Goal: Task Accomplishment & Management: Complete application form

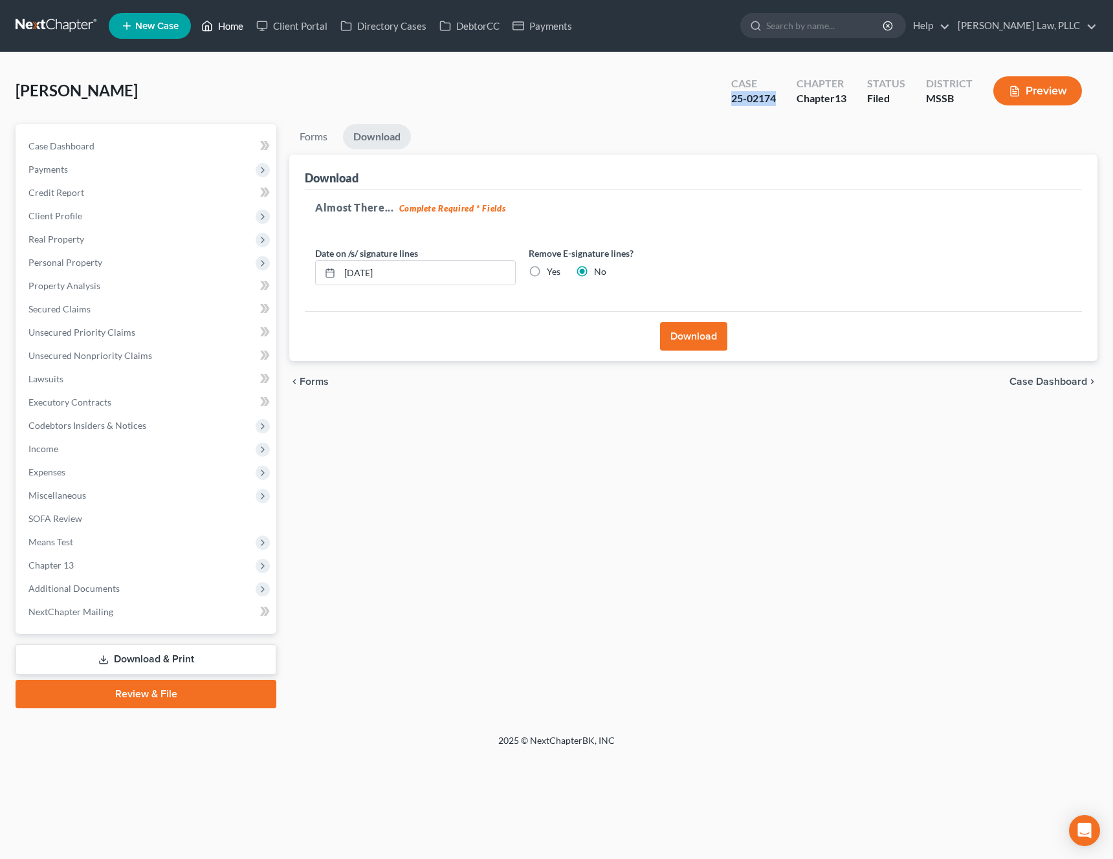
click at [211, 25] on icon at bounding box center [207, 26] width 12 height 16
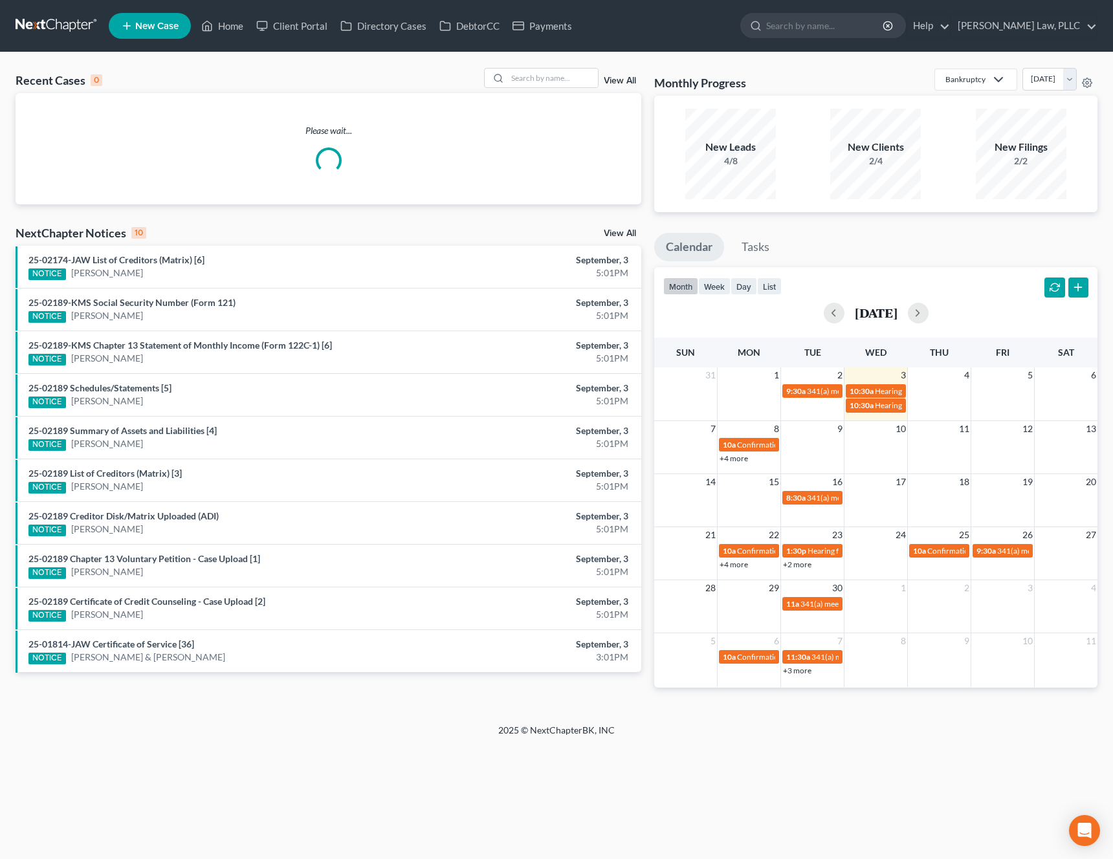
click at [554, 91] on div "Recent Cases 0 View All" at bounding box center [329, 80] width 626 height 25
click at [566, 85] on input "search" at bounding box center [552, 78] width 91 height 19
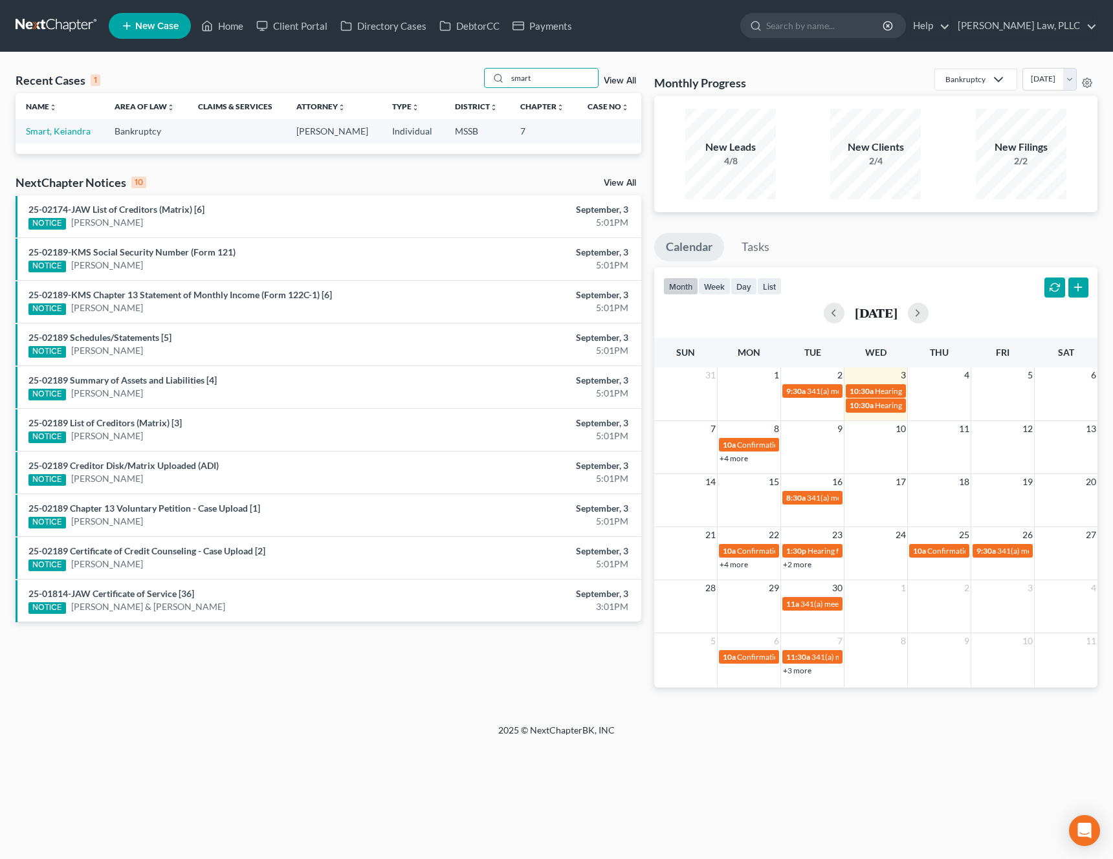
type input "smart"
click at [92, 128] on td "Smart, Keiandra" at bounding box center [60, 131] width 89 height 24
click at [76, 131] on link "Smart, Keiandra" at bounding box center [58, 131] width 65 height 11
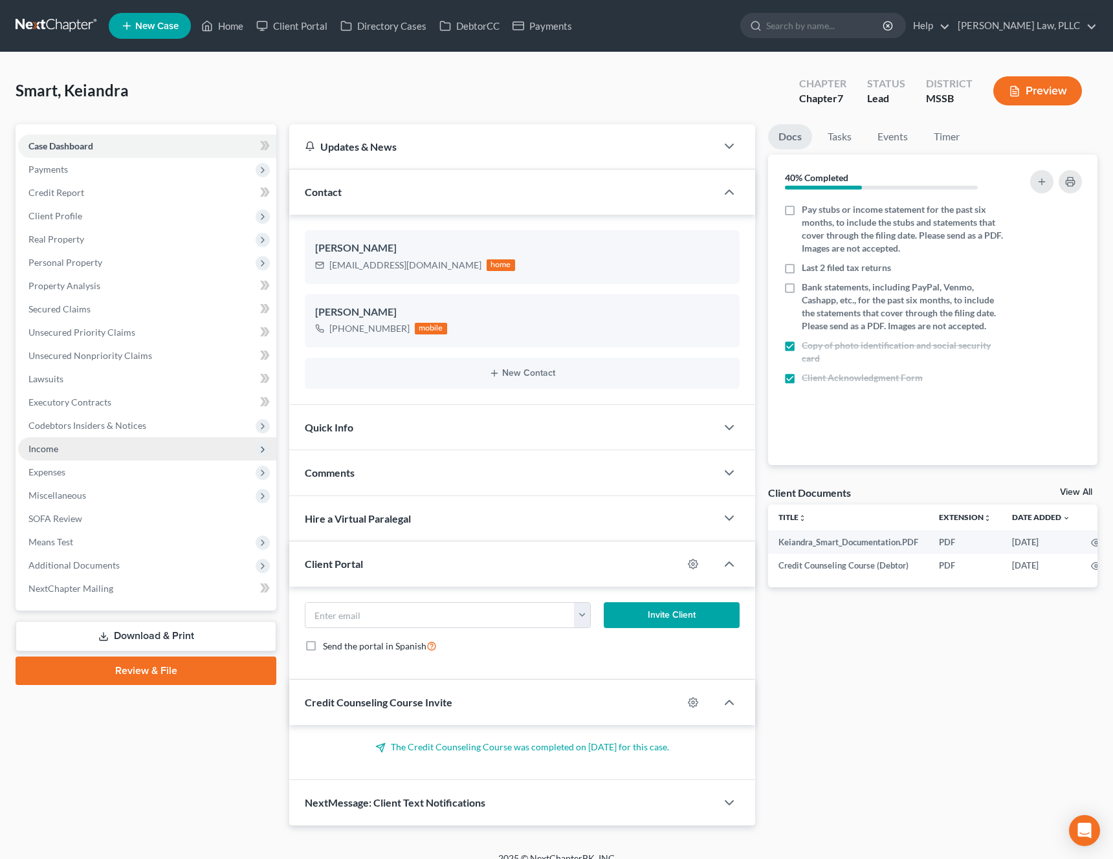
click at [130, 447] on span "Income" at bounding box center [147, 448] width 258 height 23
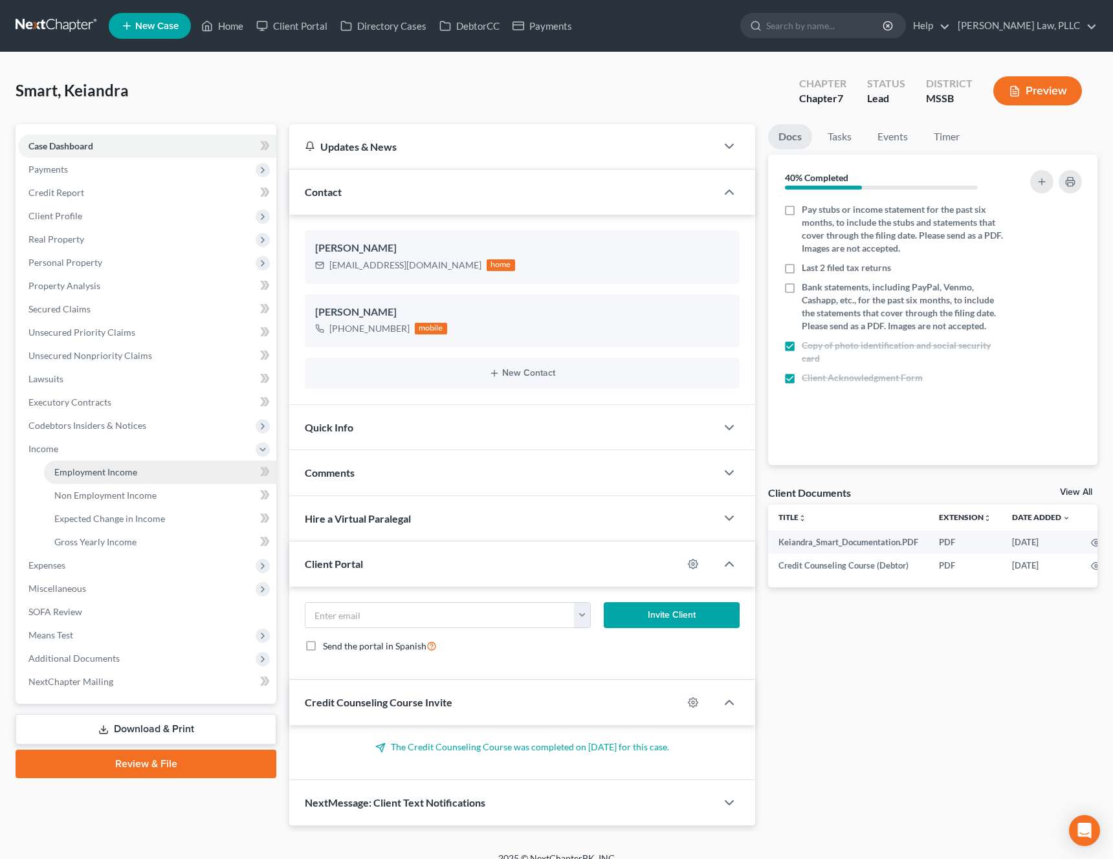
click at [151, 463] on link "Employment Income" at bounding box center [160, 472] width 232 height 23
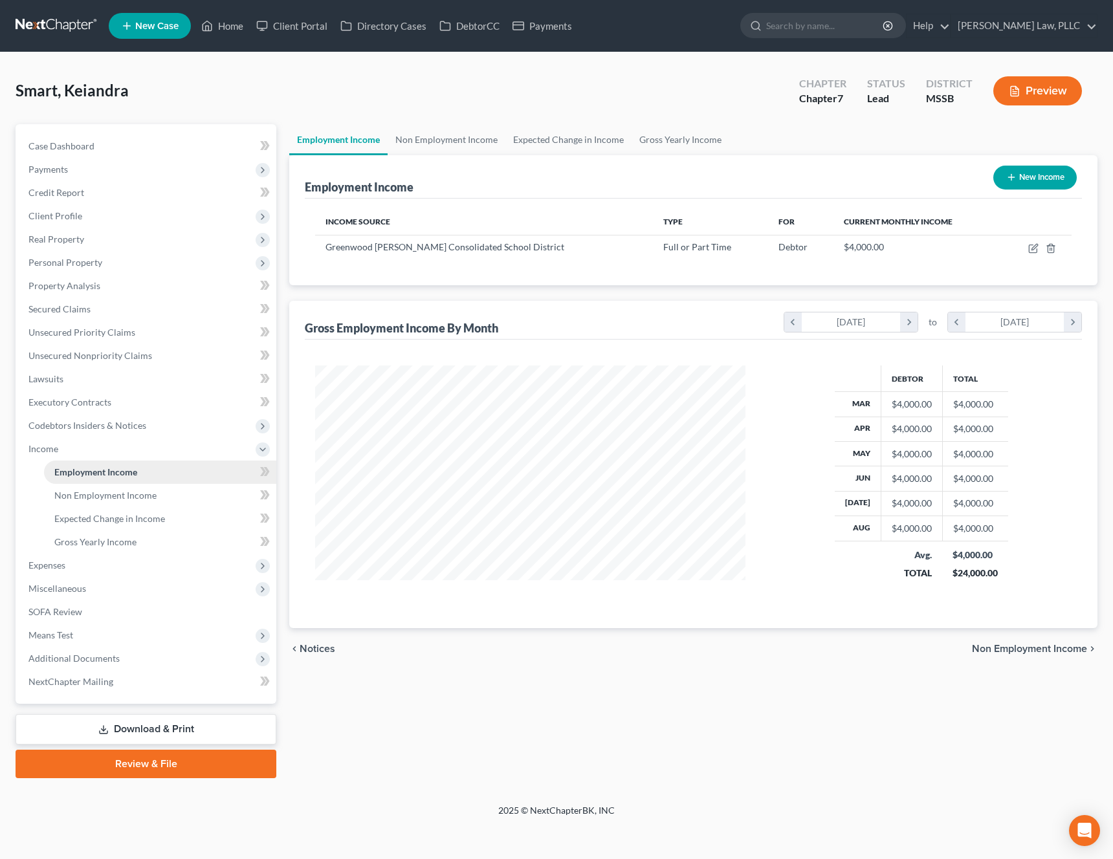
scroll to position [232, 457]
click at [1031, 254] on td at bounding box center [1037, 247] width 70 height 25
click at [1035, 248] on icon "button" at bounding box center [1035, 247] width 6 height 6
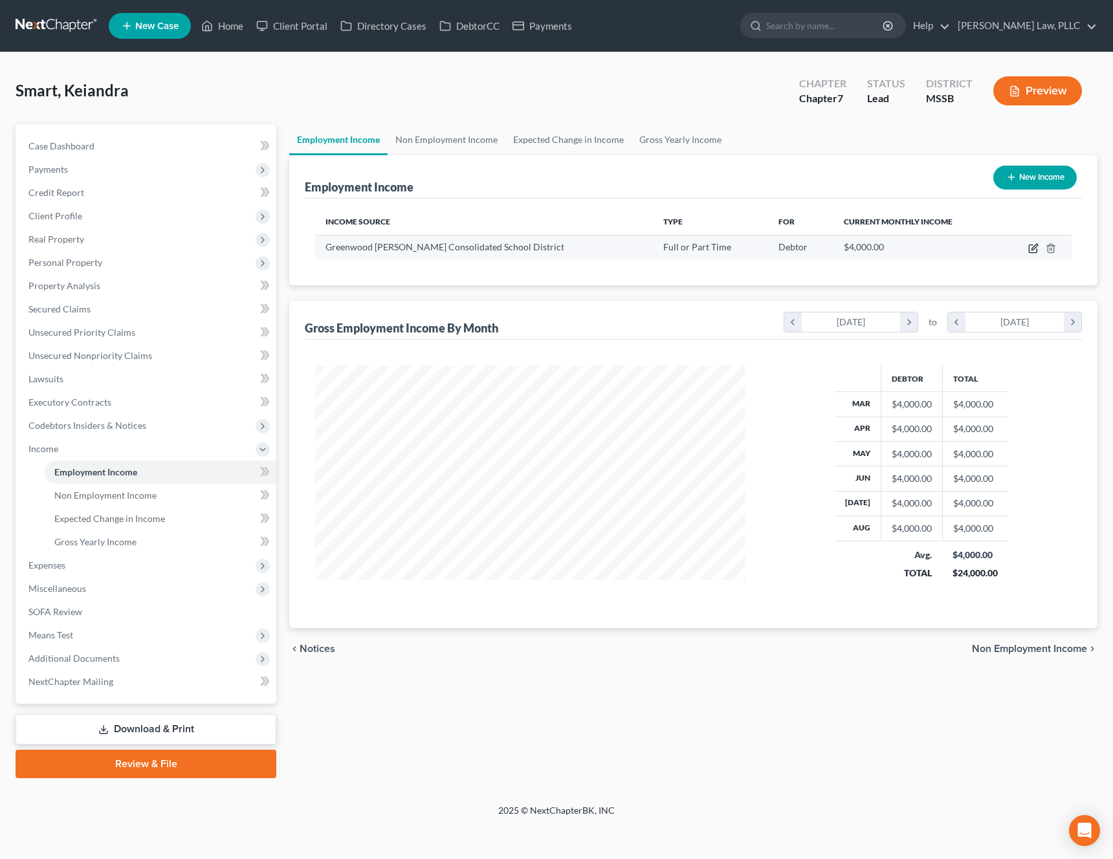
select select "0"
select select "25"
select select "0"
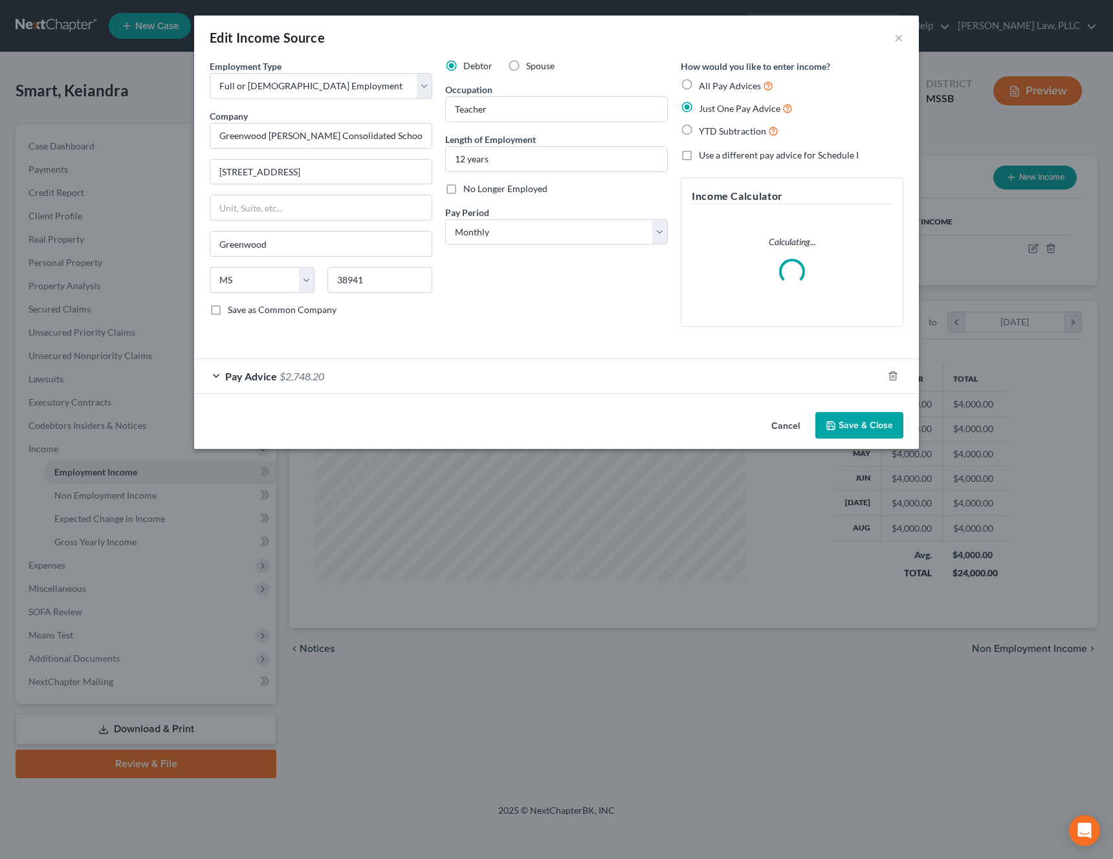
click at [497, 370] on div "Pay Advice $2,748.20" at bounding box center [538, 376] width 689 height 34
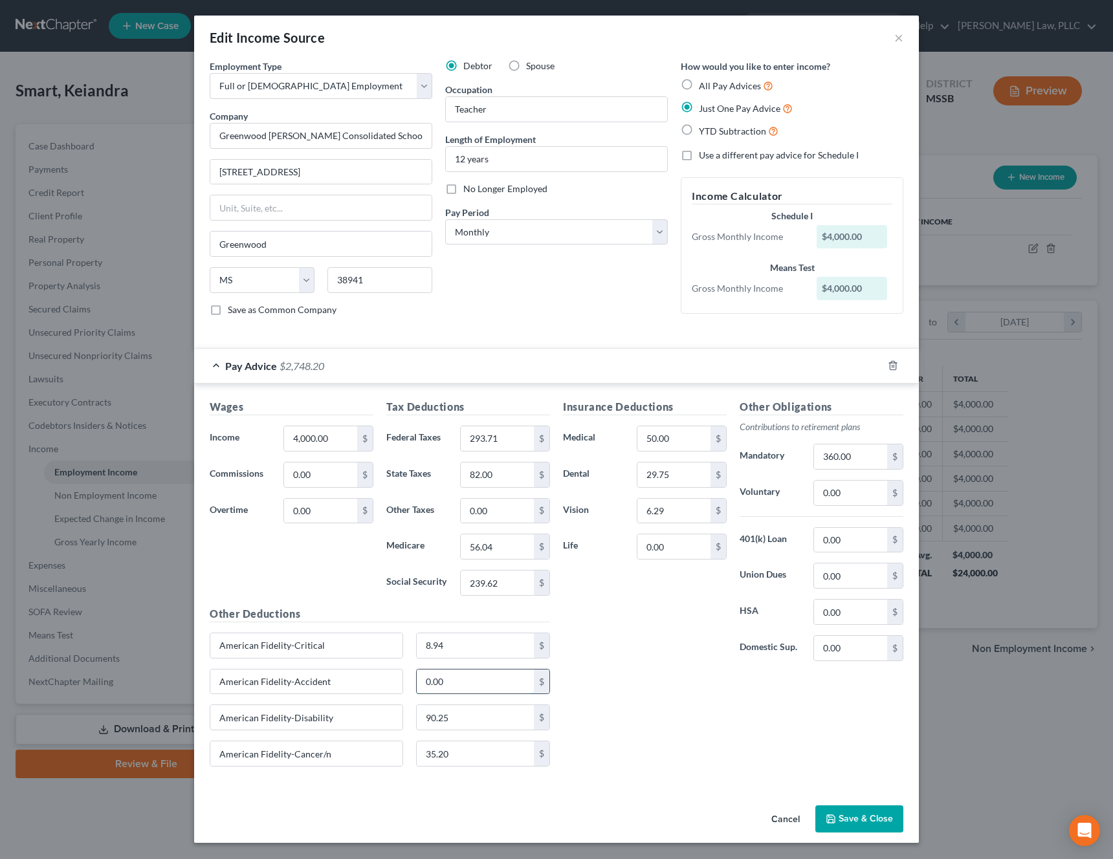
click at [477, 691] on input "0.00" at bounding box center [476, 682] width 118 height 25
type input "19.90"
click at [604, 660] on div "Insurance Deductions Medical 50.00 $ Dental 29.75 $ Vision 6.29 $ Life 0.00 $" at bounding box center [645, 535] width 177 height 272
click at [875, 824] on button "Save & Close" at bounding box center [859, 819] width 88 height 27
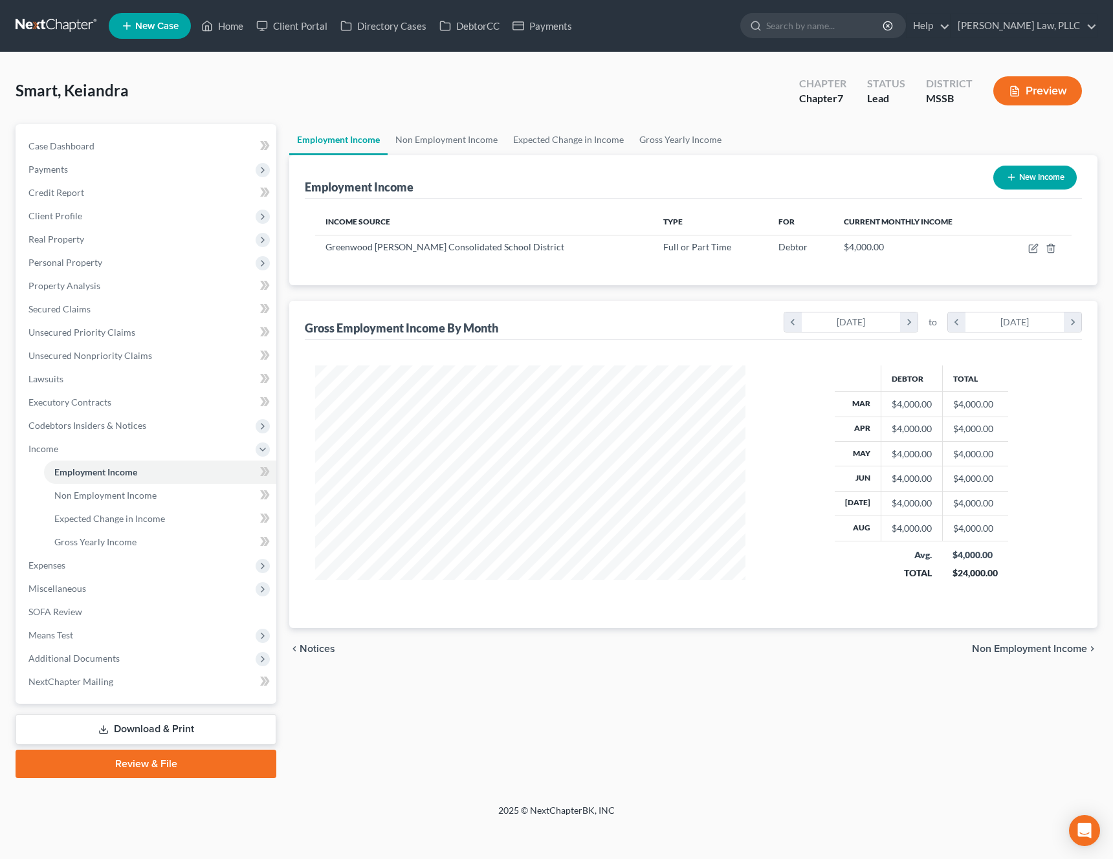
click at [1050, 89] on button "Preview" at bounding box center [1037, 90] width 89 height 29
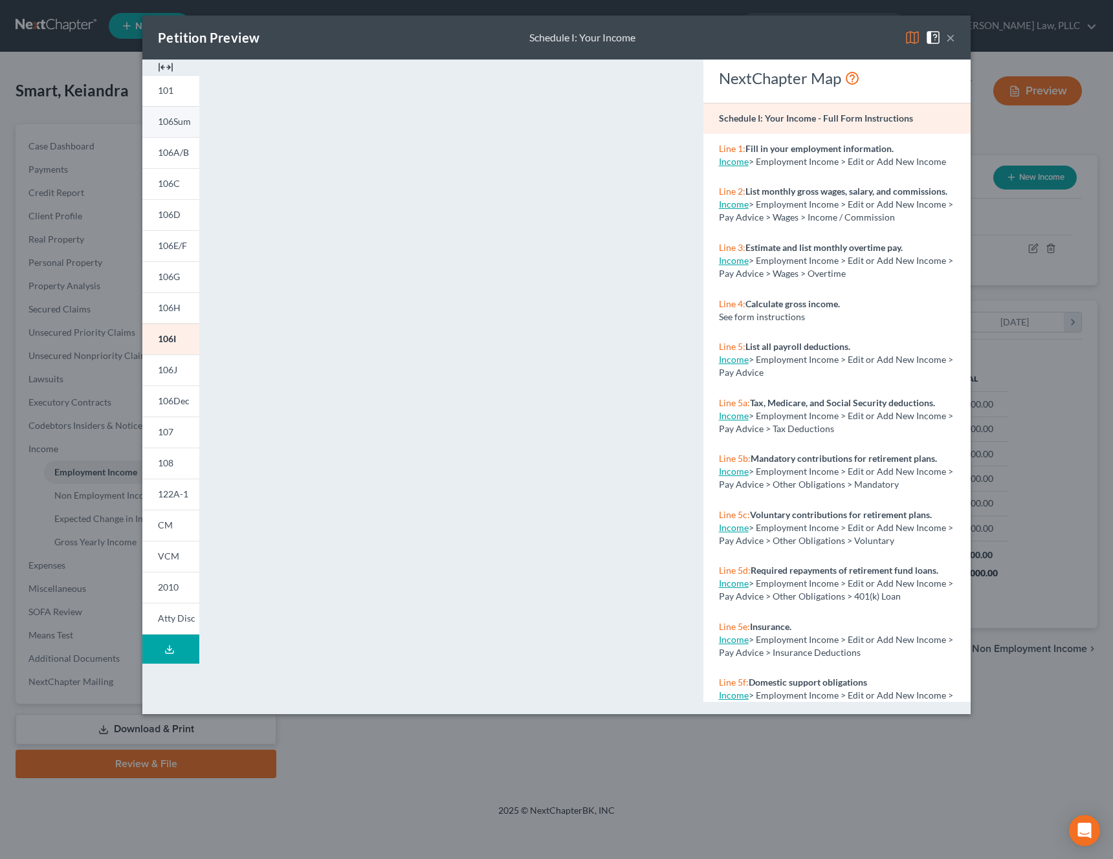
click at [192, 125] on link "106Sum" at bounding box center [170, 121] width 57 height 31
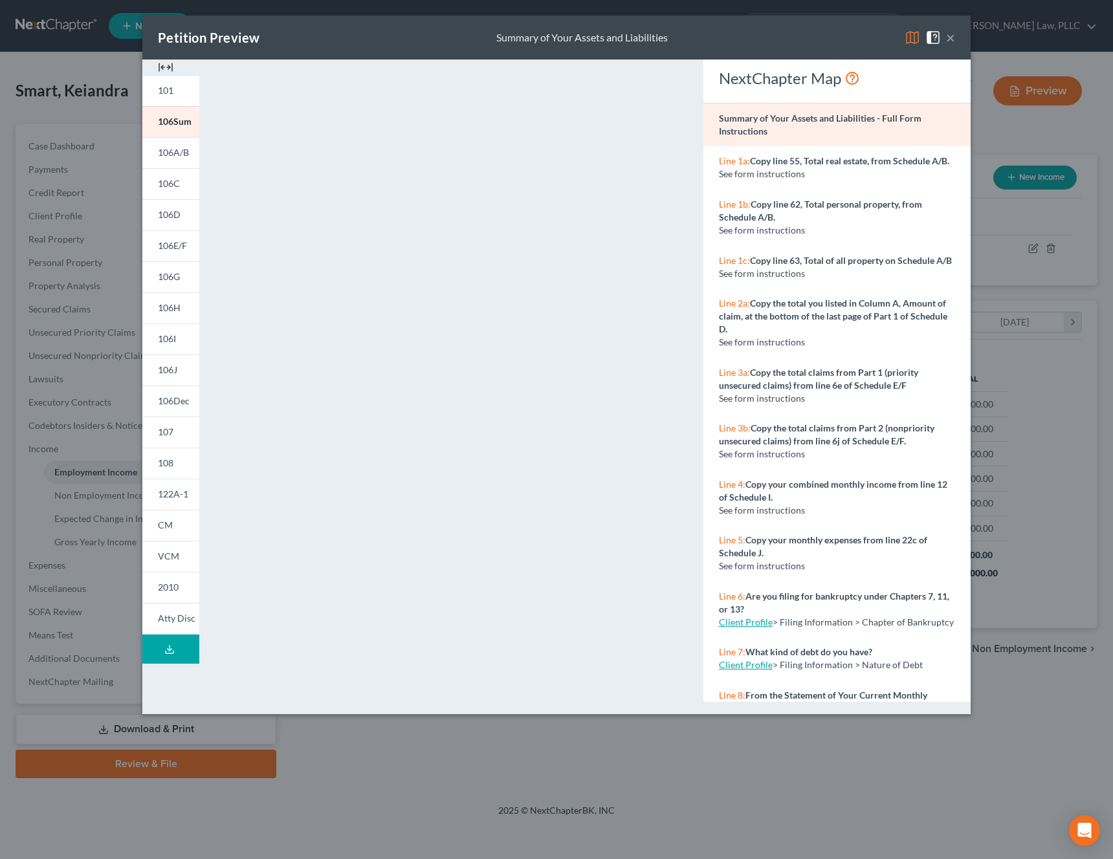
click at [954, 37] on button "×" at bounding box center [950, 38] width 9 height 16
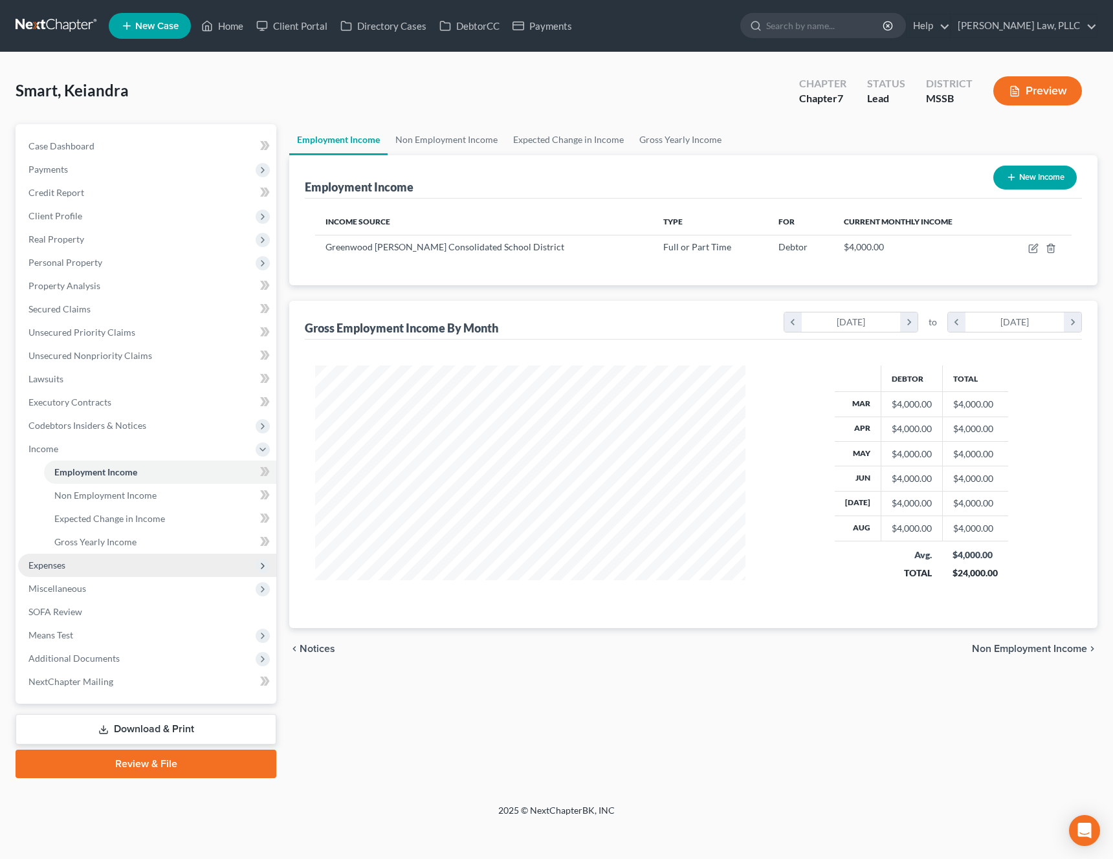
click at [59, 565] on span "Expenses" at bounding box center [46, 565] width 37 height 11
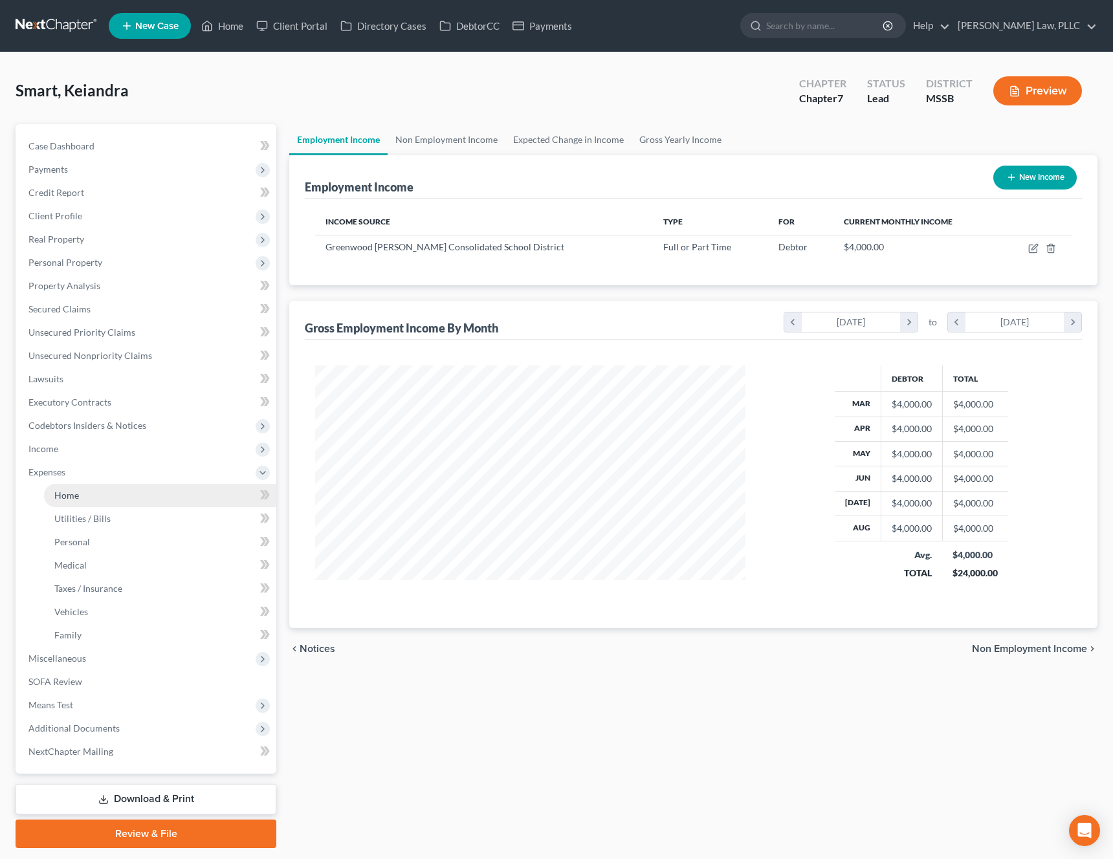
click at [89, 504] on link "Home" at bounding box center [160, 495] width 232 height 23
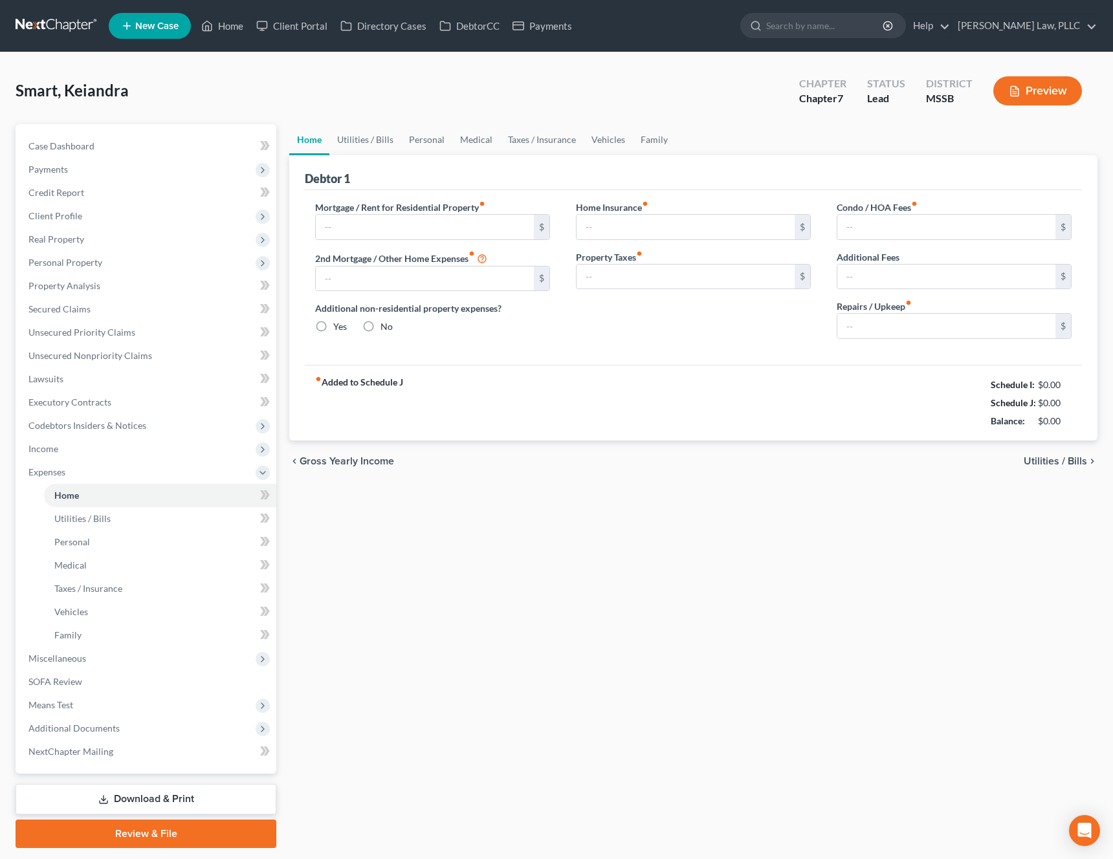
type input "869.48"
type input "0.00"
radio input "true"
type input "56.25"
type input "91.00"
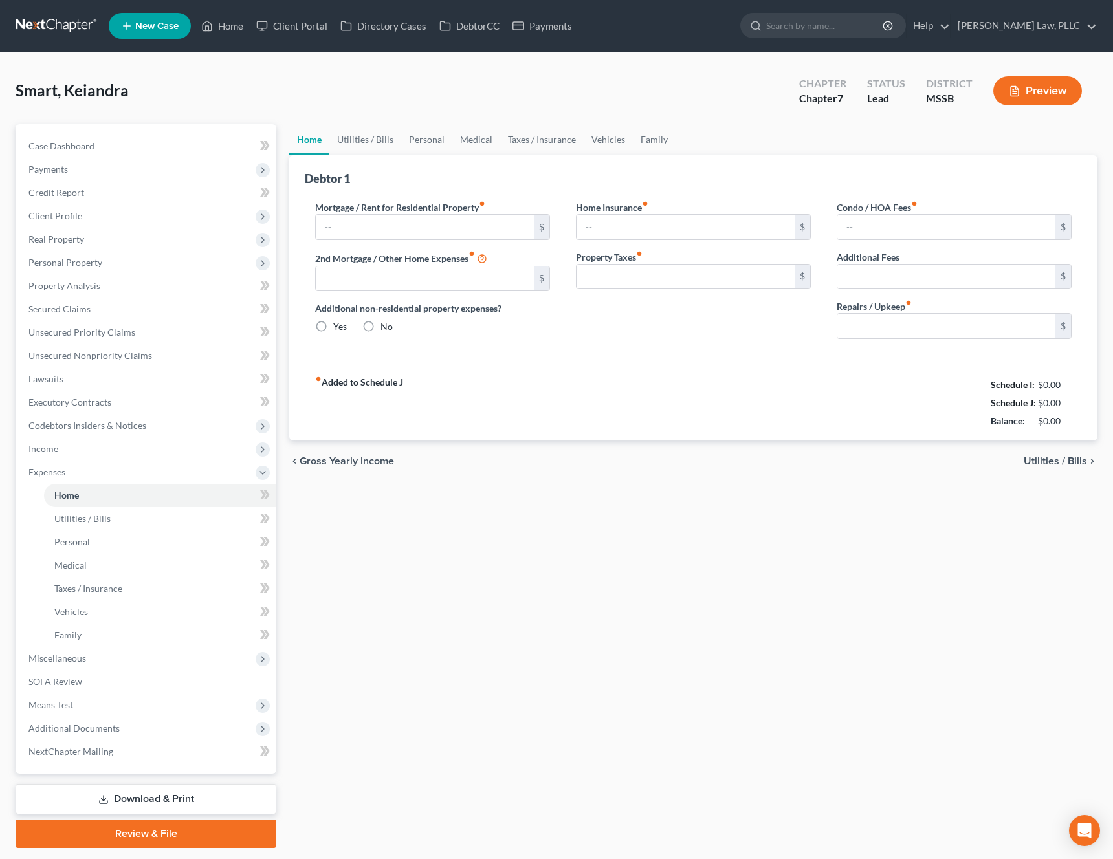
type input "0.00"
click at [434, 144] on link "Personal" at bounding box center [426, 139] width 51 height 31
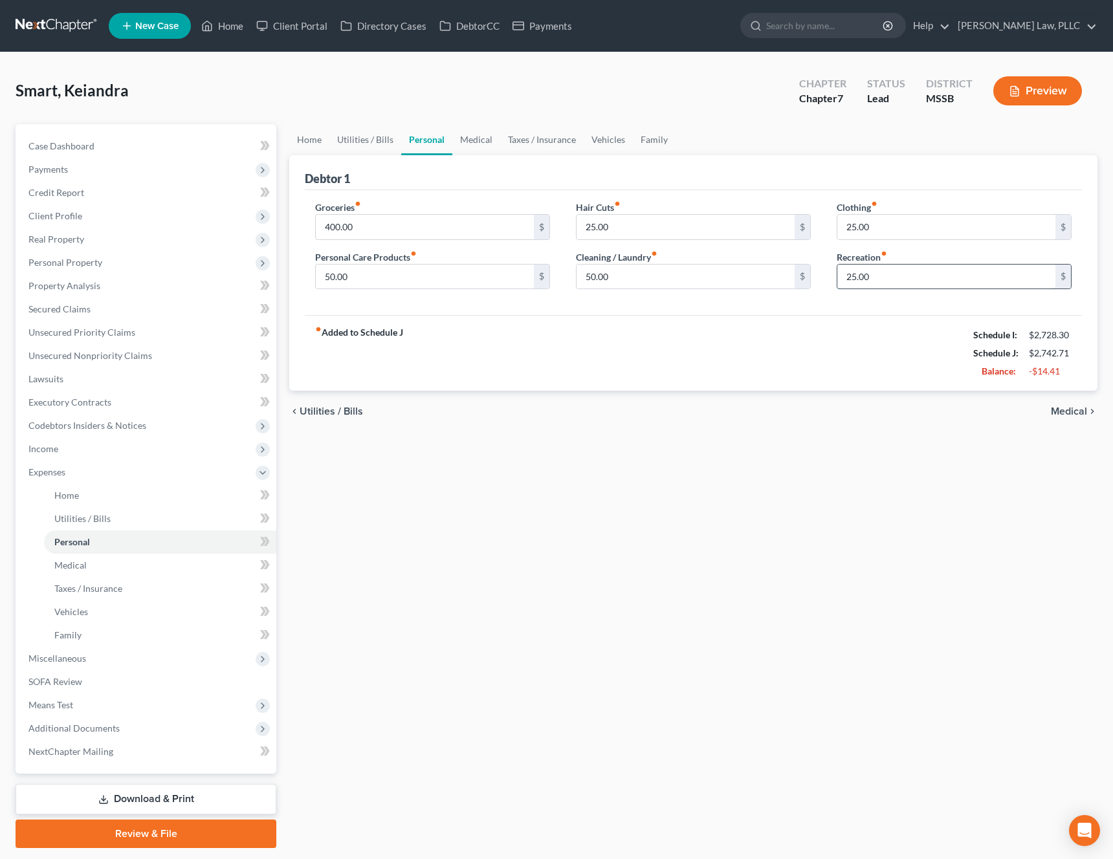
click at [964, 277] on input "25.00" at bounding box center [946, 277] width 218 height 25
type input "\"
click at [98, 306] on link "Secured Claims" at bounding box center [147, 309] width 258 height 23
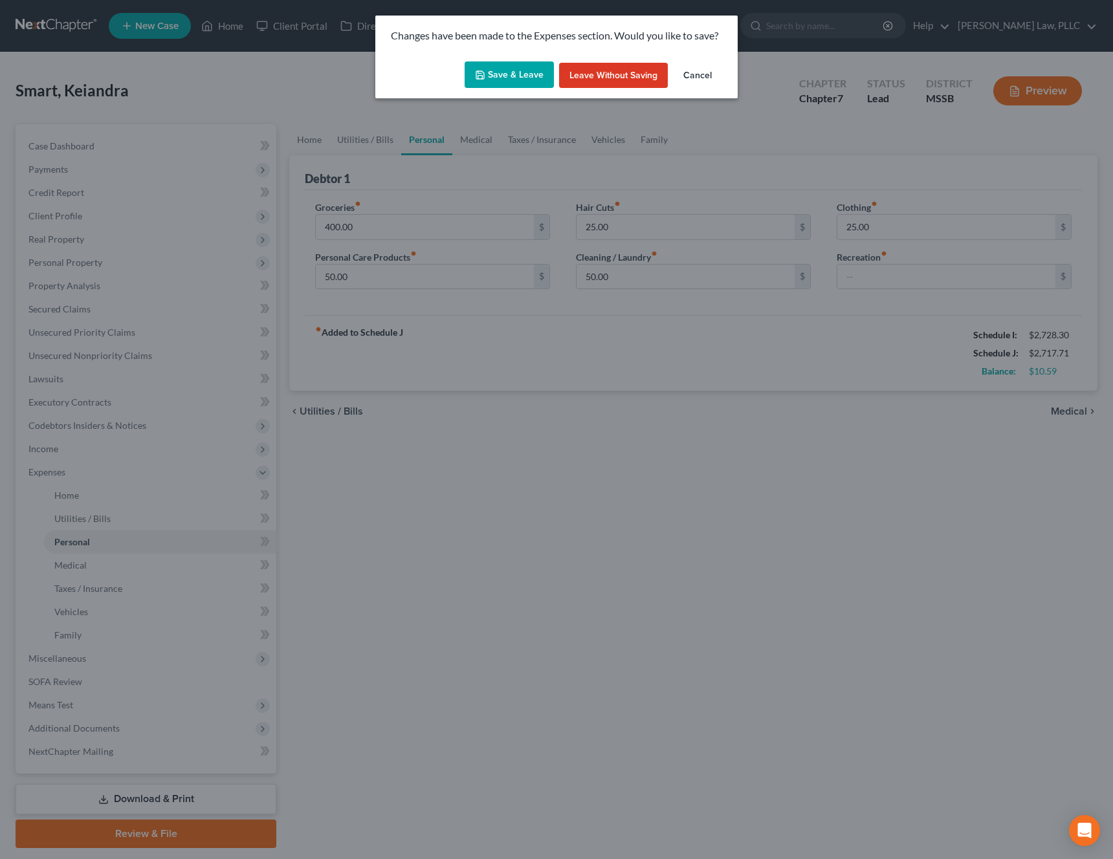
click at [524, 73] on button "Save & Leave" at bounding box center [509, 74] width 89 height 27
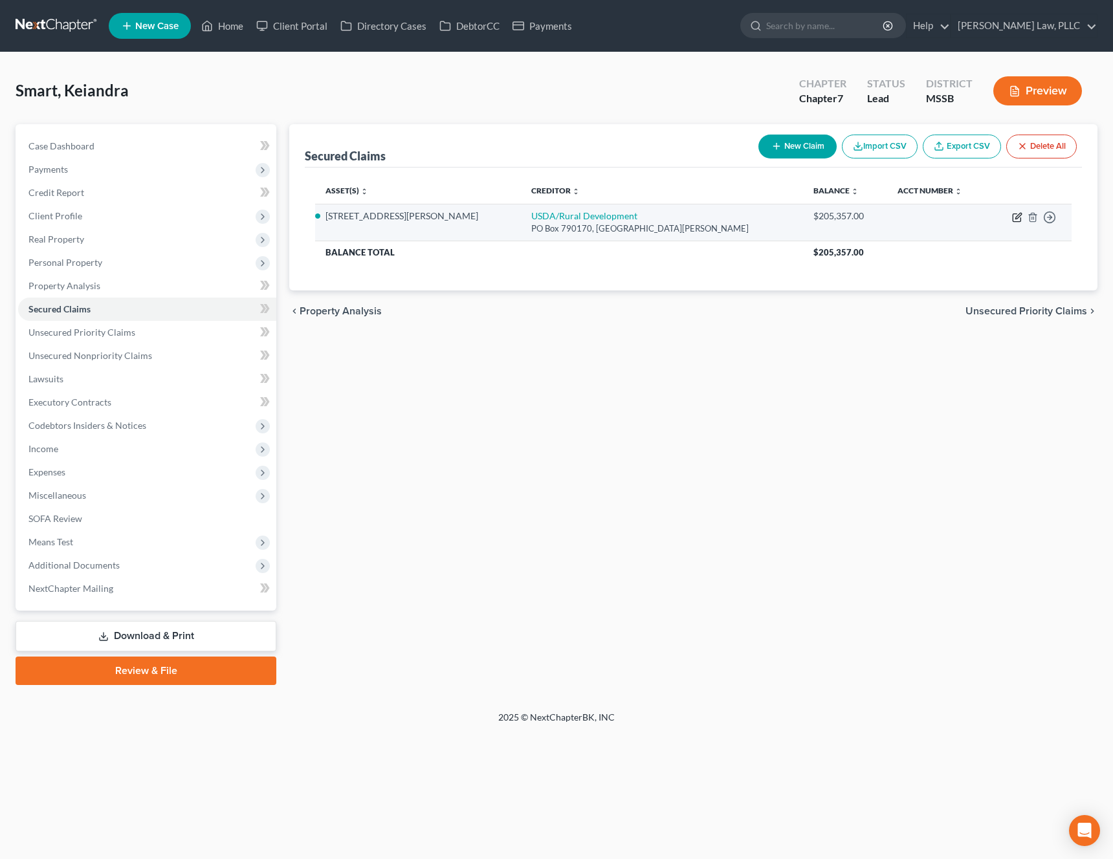
click at [1019, 216] on icon "button" at bounding box center [1017, 217] width 10 height 10
select select "26"
select select "9"
select select "0"
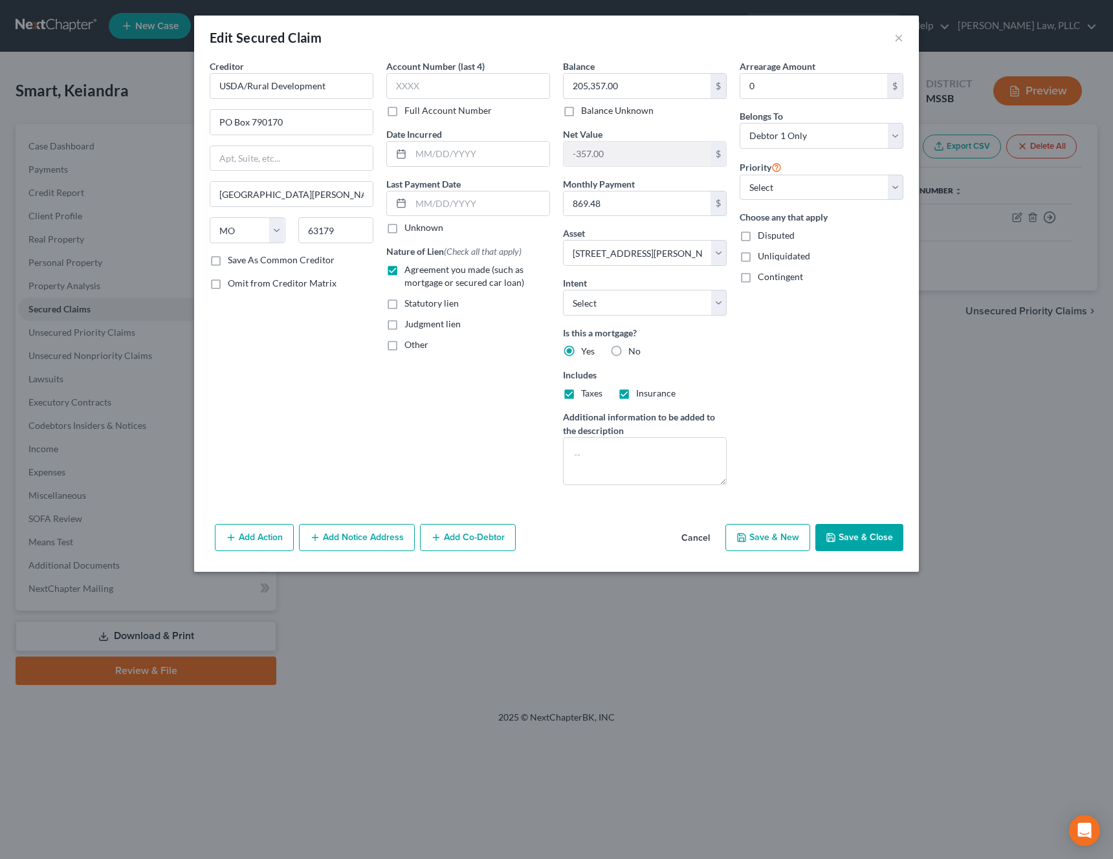
click at [701, 544] on button "Cancel" at bounding box center [695, 538] width 49 height 26
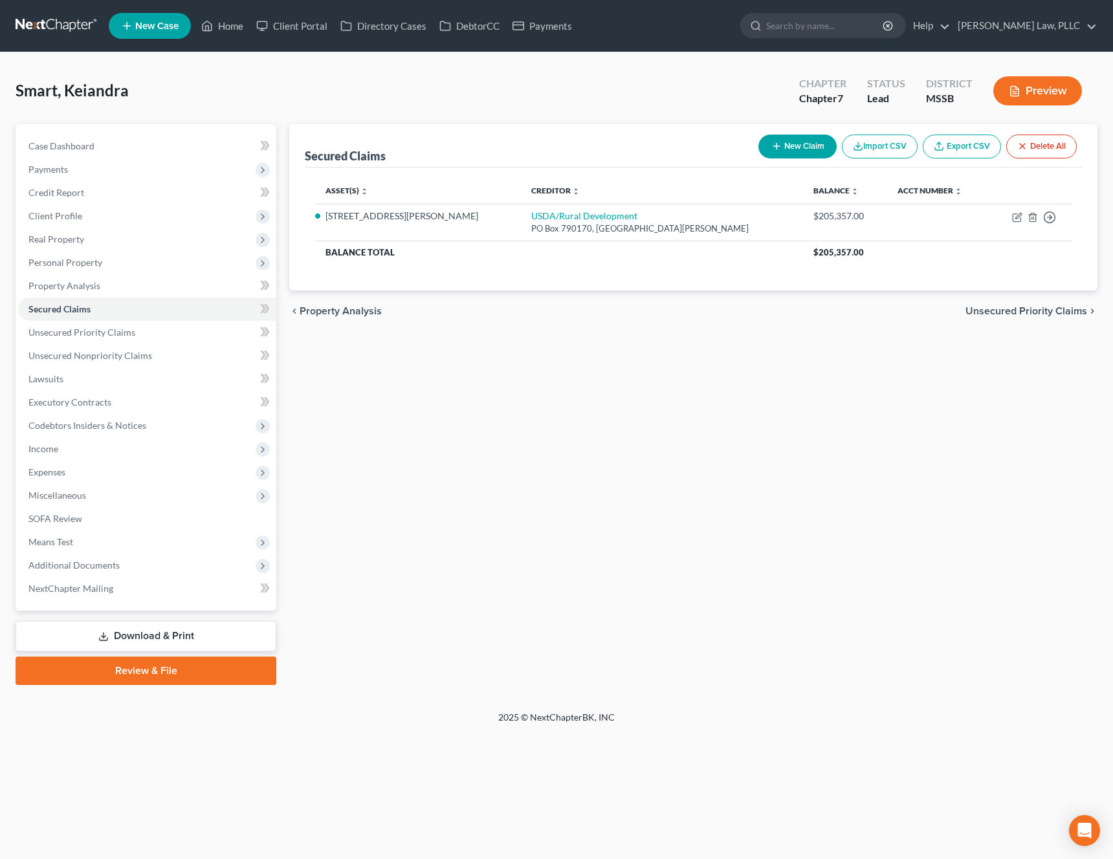
click at [182, 639] on link "Download & Print" at bounding box center [146, 636] width 261 height 30
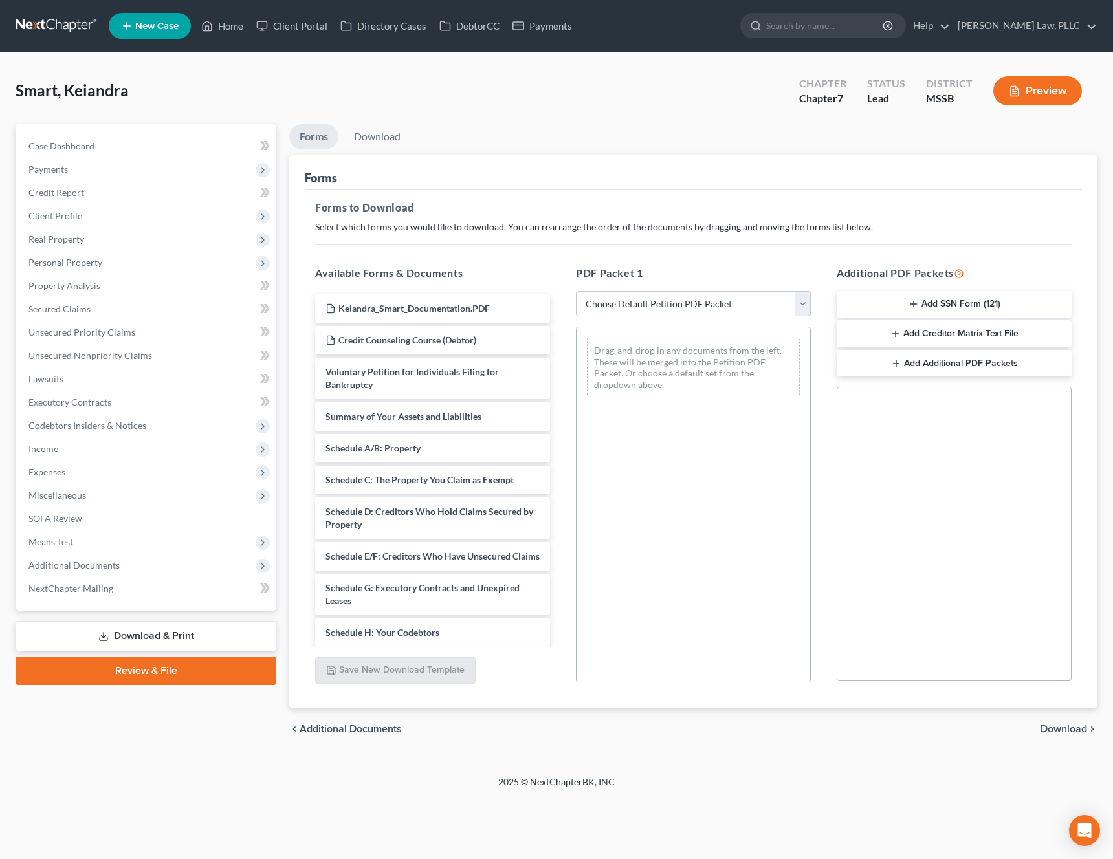
click at [727, 306] on select "Choose Default Petition PDF Packet Complete Bankruptcy Petition (all forms and …" at bounding box center [693, 304] width 235 height 26
select select "0"
click at [576, 291] on select "Choose Default Petition PDF Packet Complete Bankruptcy Petition (all forms and …" at bounding box center [693, 304] width 235 height 26
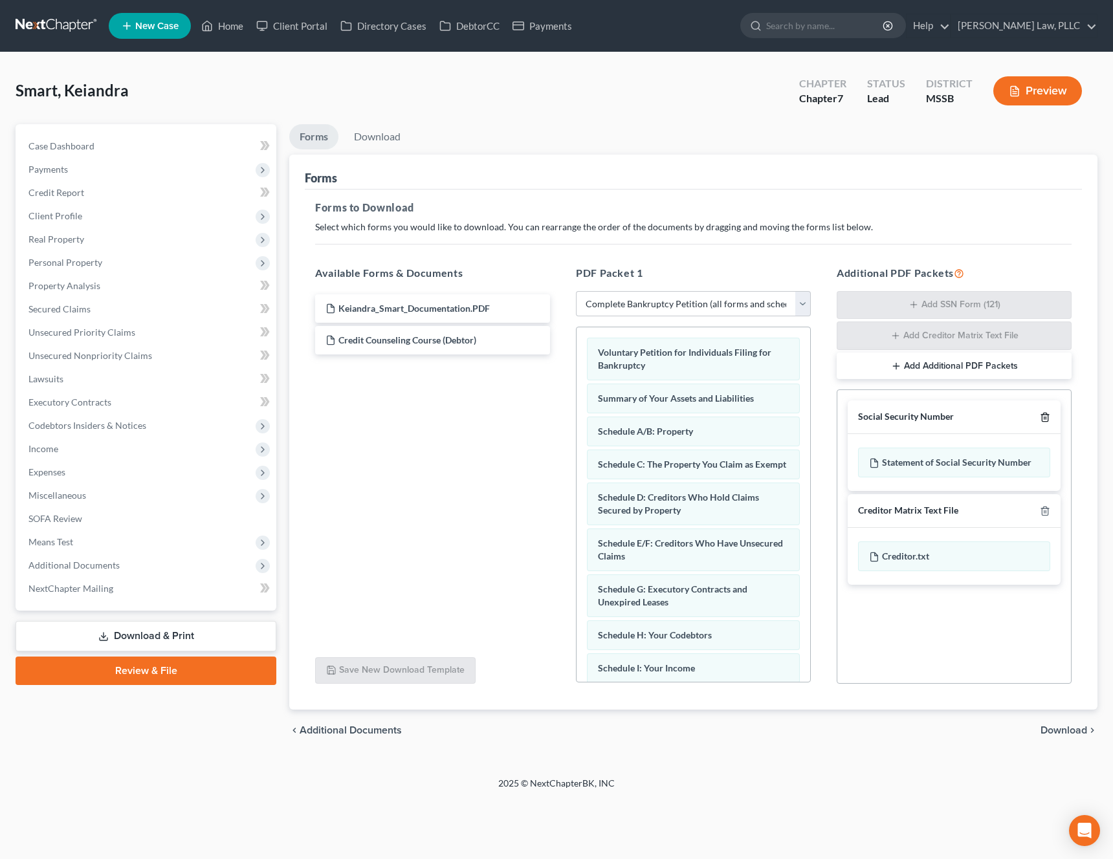
click at [1045, 415] on icon "button" at bounding box center [1045, 417] width 10 height 10
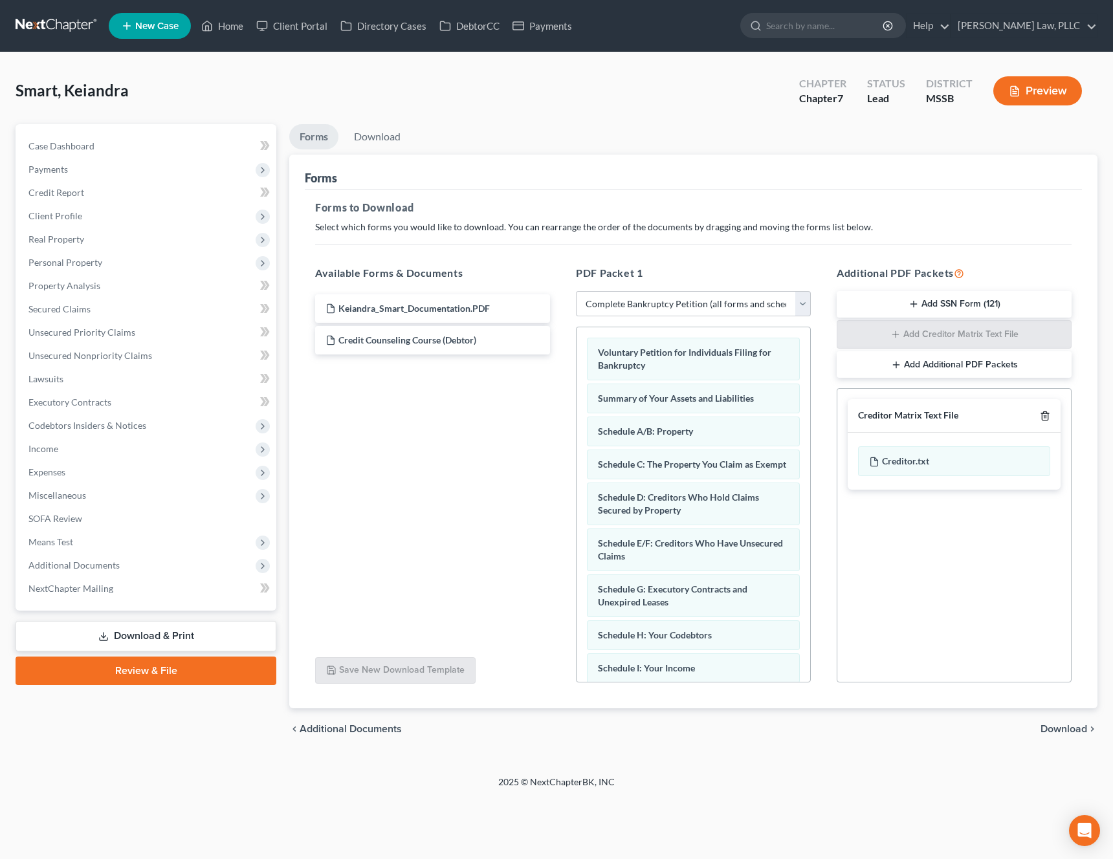
click at [1045, 414] on icon "button" at bounding box center [1045, 416] width 10 height 10
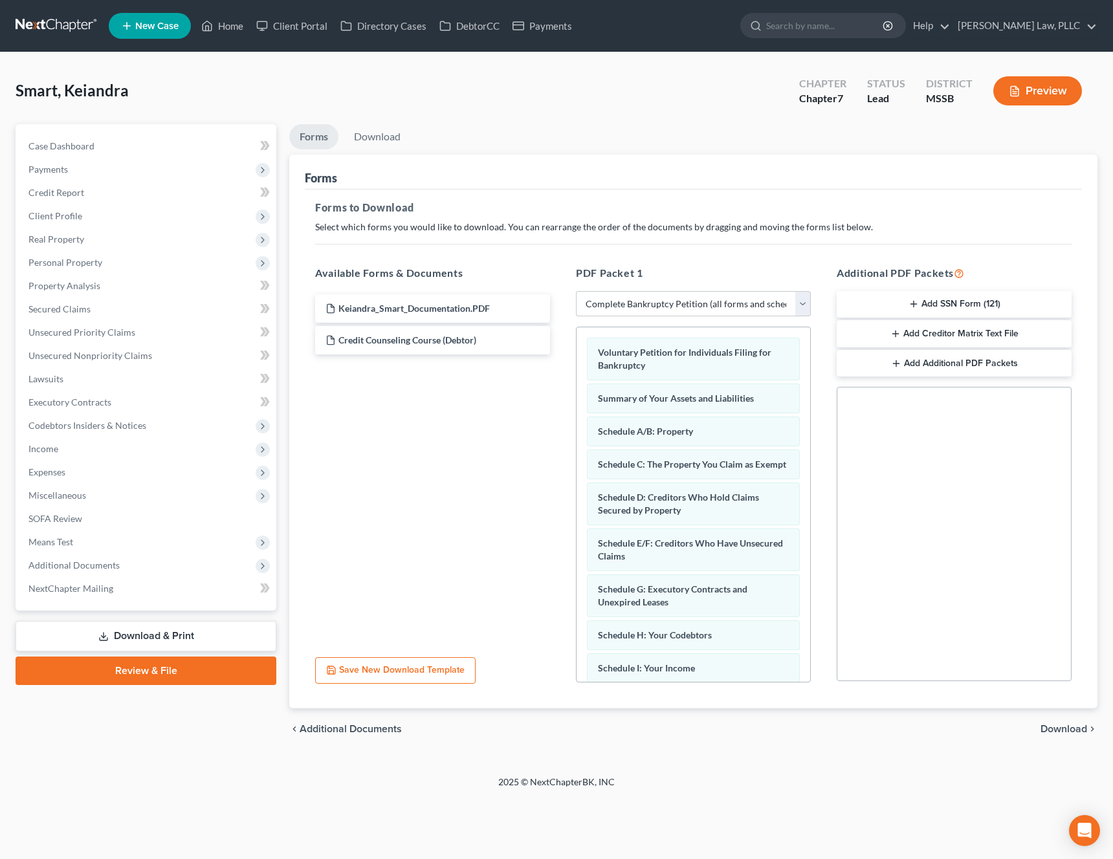
click at [1056, 725] on span "Download" at bounding box center [1064, 729] width 47 height 10
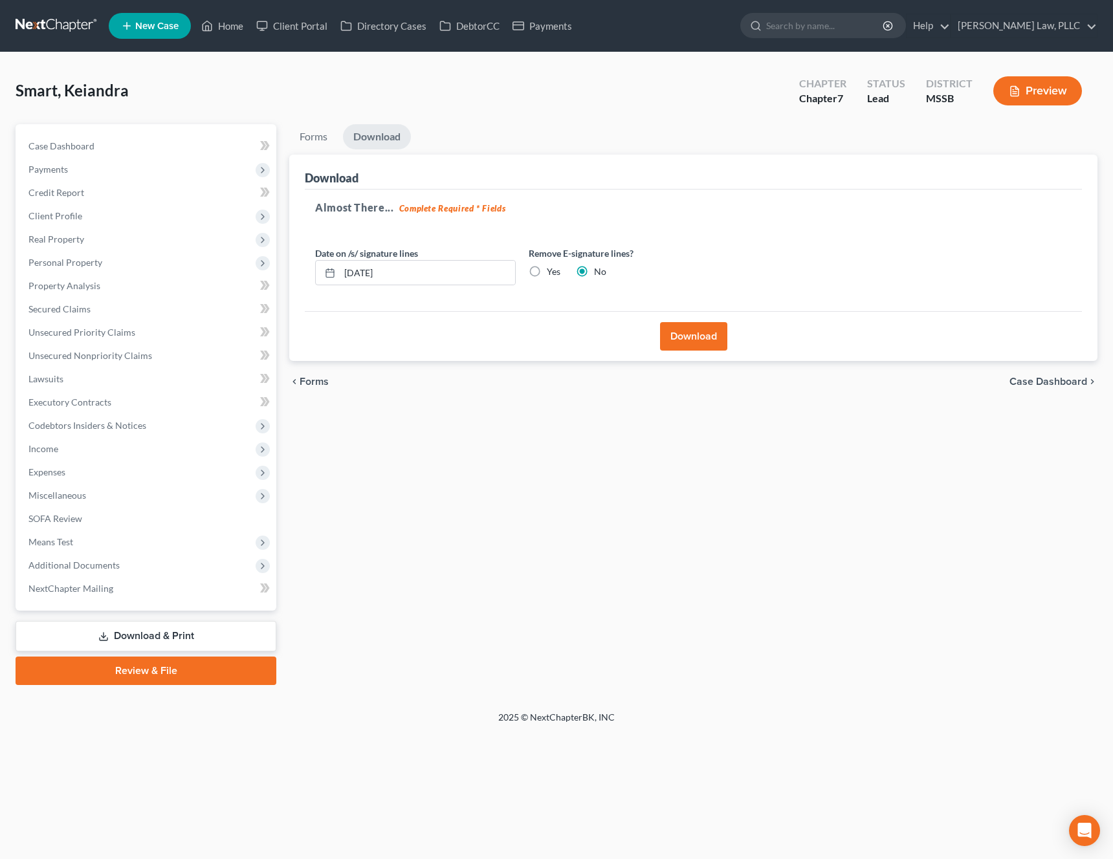
click at [691, 335] on button "Download" at bounding box center [693, 336] width 67 height 28
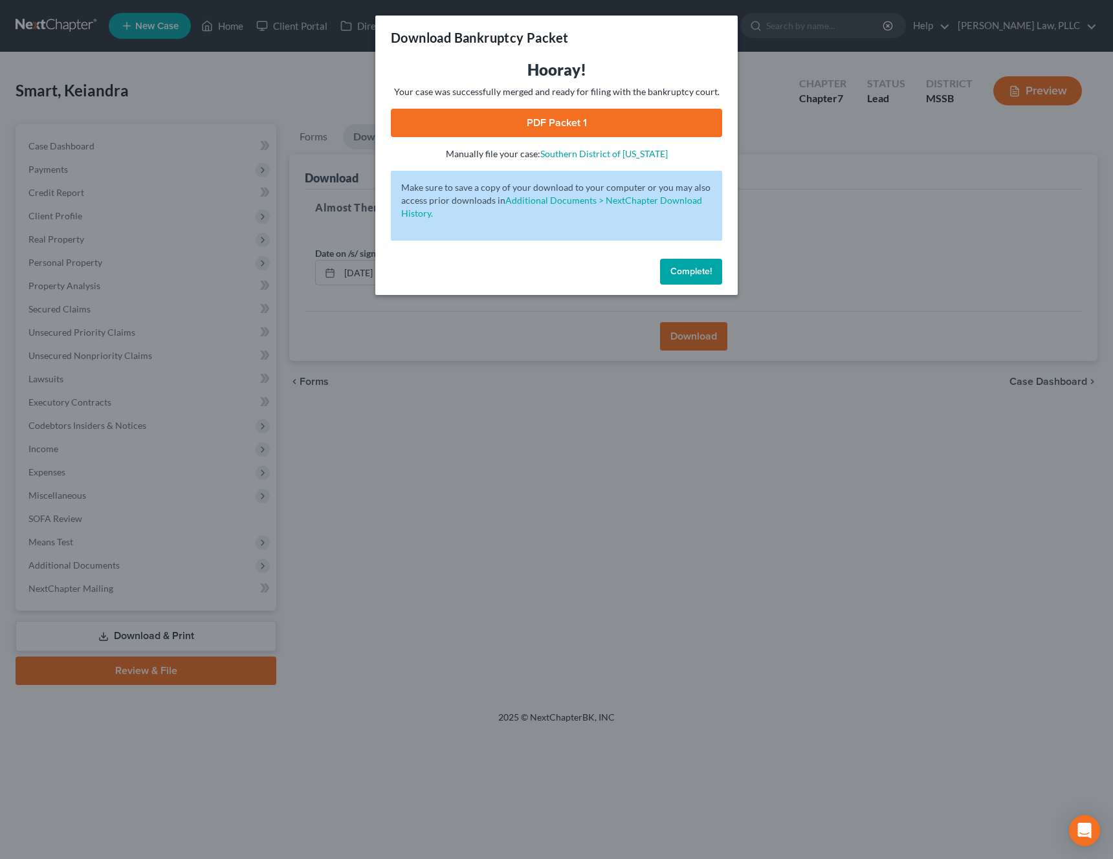
click at [487, 116] on link "PDF Packet 1" at bounding box center [556, 123] width 331 height 28
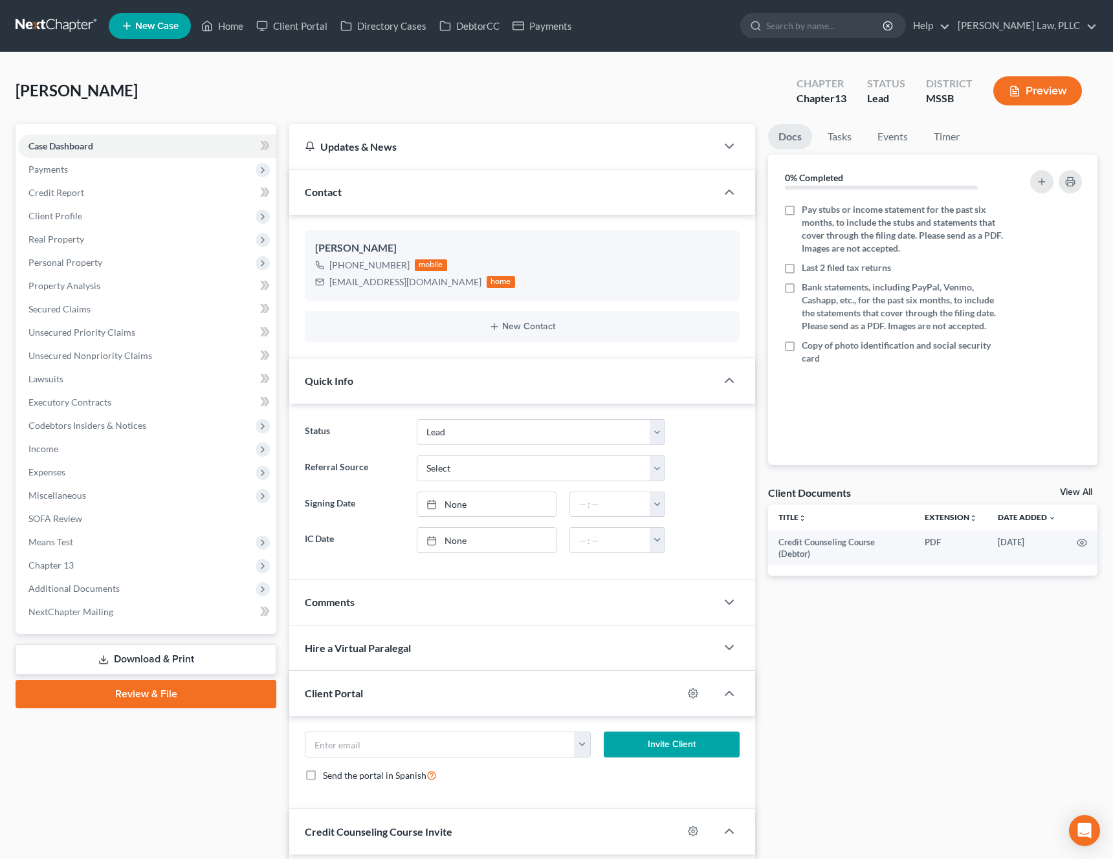
select select "5"
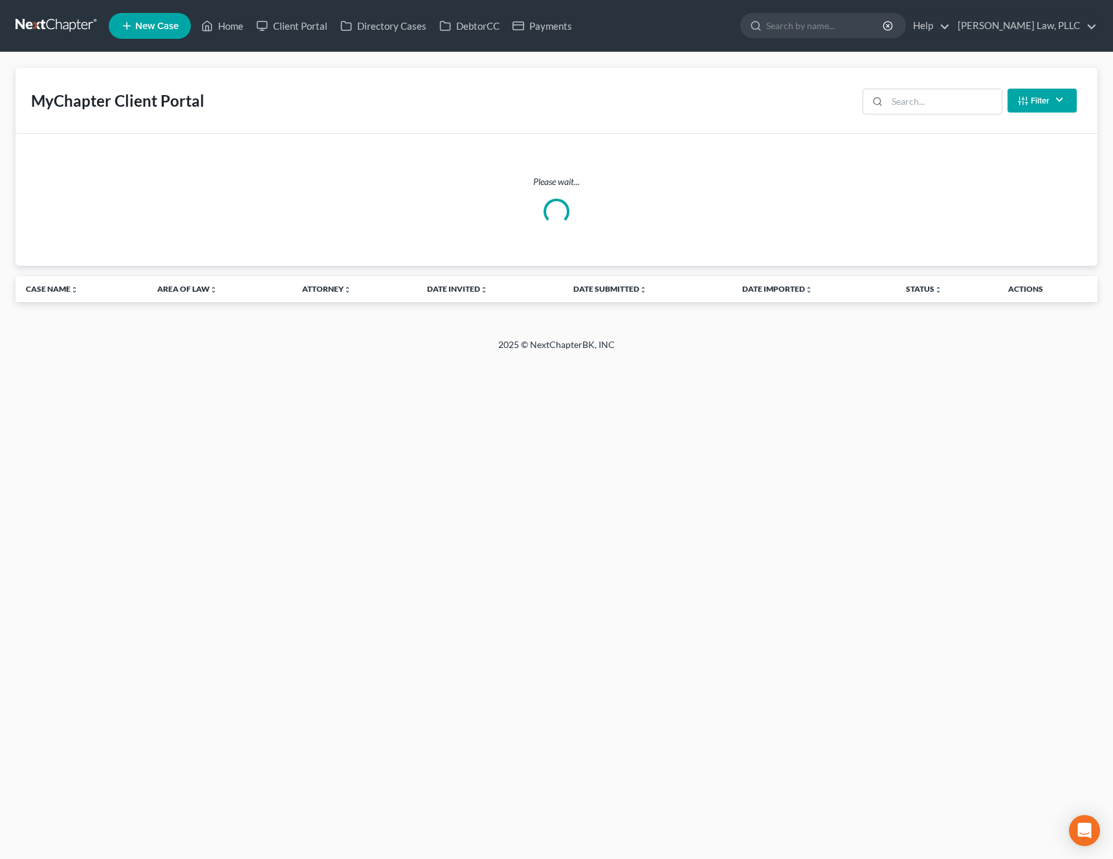
click at [931, 115] on div "Filter Status Filter... Invited With Payment Invited Without Payment Invited Pa…" at bounding box center [969, 100] width 225 height 34
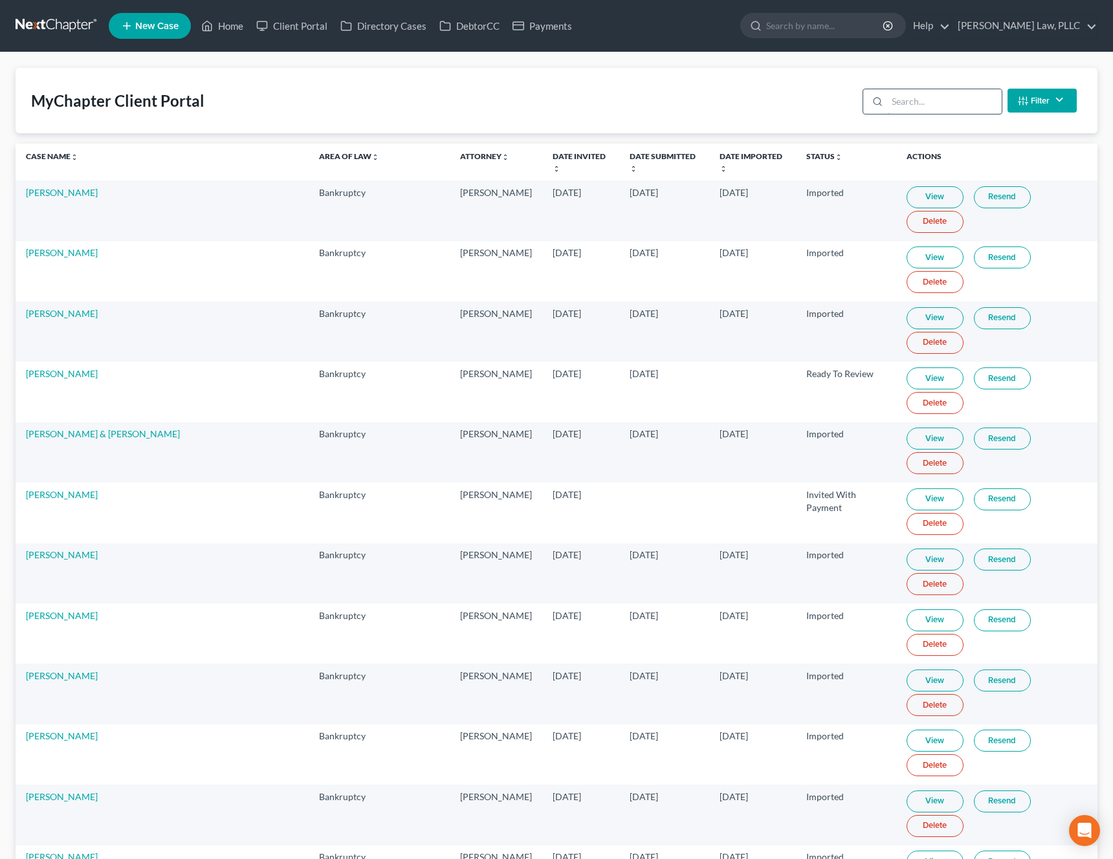
click at [940, 102] on input "search" at bounding box center [944, 101] width 115 height 25
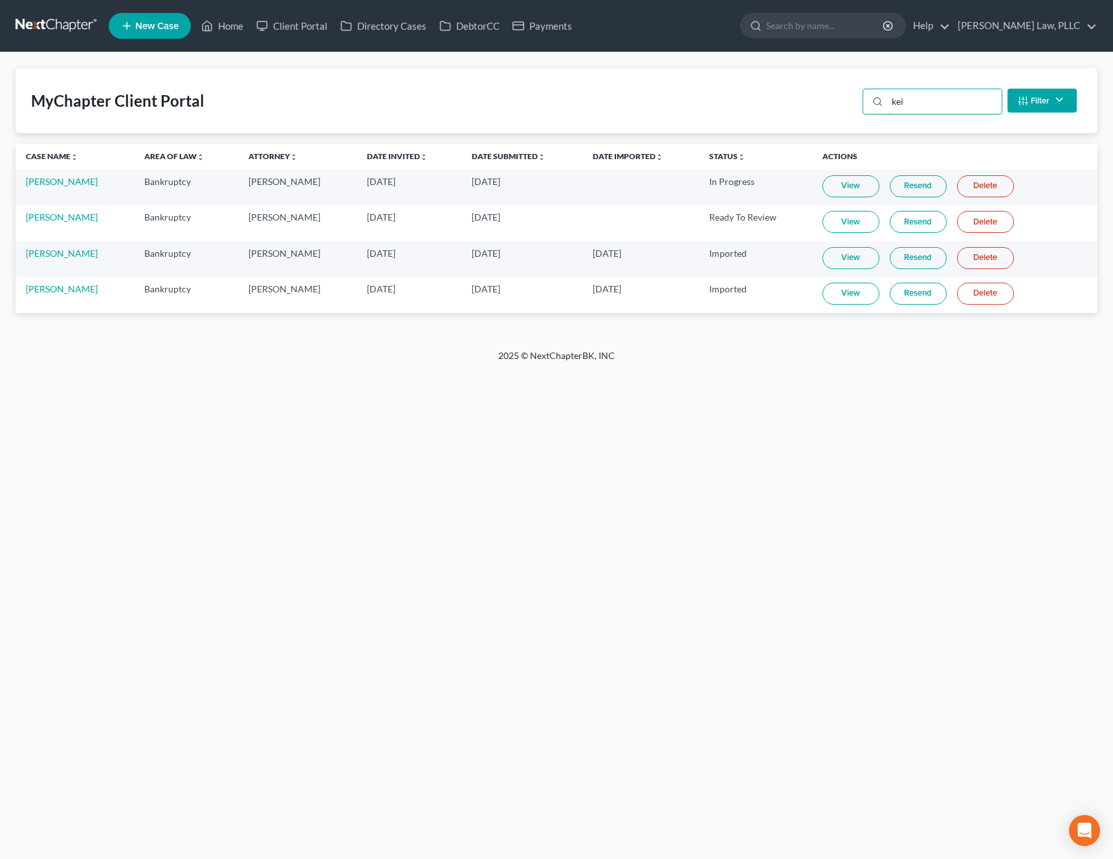
type input "kei"
click at [851, 252] on link "View" at bounding box center [851, 258] width 57 height 22
click at [163, 27] on span "New Case" at bounding box center [156, 26] width 43 height 10
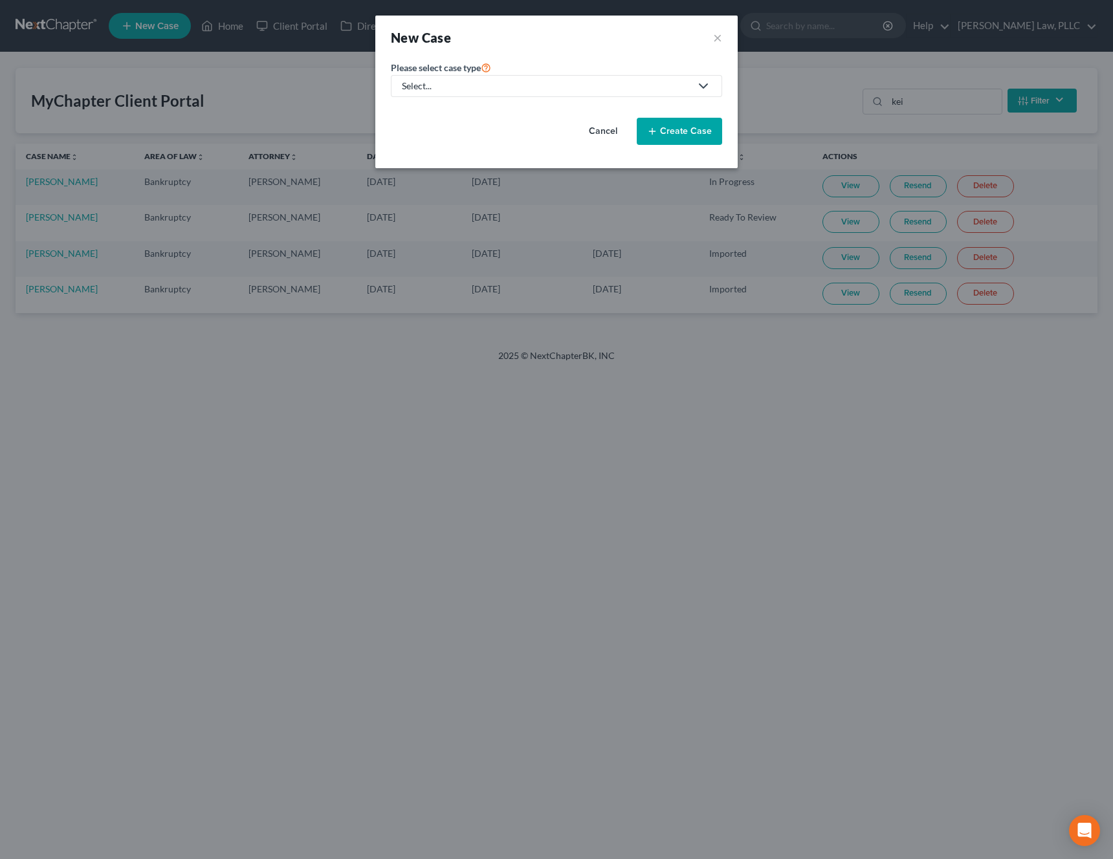
click at [538, 96] on div "Please select case type * Select... Bankruptcy Business Formation and Planning …" at bounding box center [556, 108] width 344 height 96
click at [523, 85] on div "Select..." at bounding box center [546, 86] width 289 height 13
click at [487, 112] on div "Bankruptcy" at bounding box center [470, 111] width 134 height 13
select select "44"
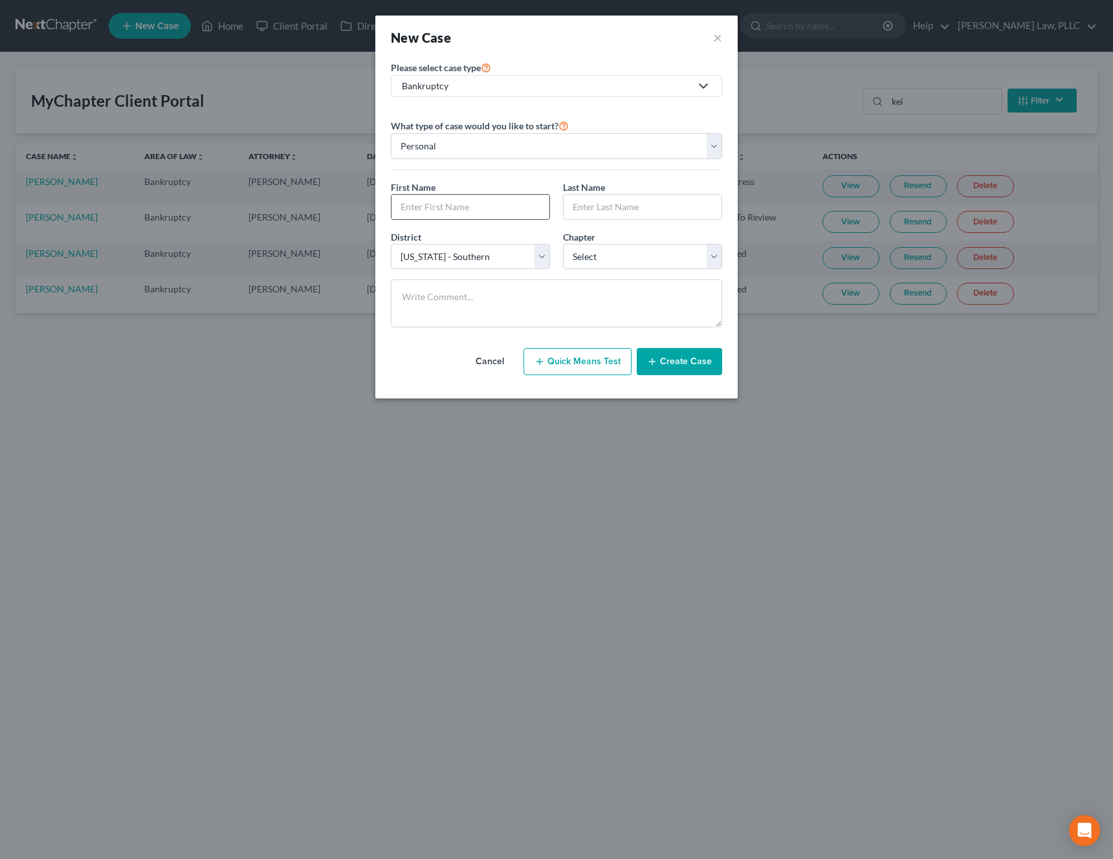
click at [474, 204] on input "text" at bounding box center [471, 207] width 158 height 25
paste input "Seneaca"
type input "Seneaca"
click at [621, 209] on input "text" at bounding box center [643, 207] width 158 height 25
paste input "[PERSON_NAME]"
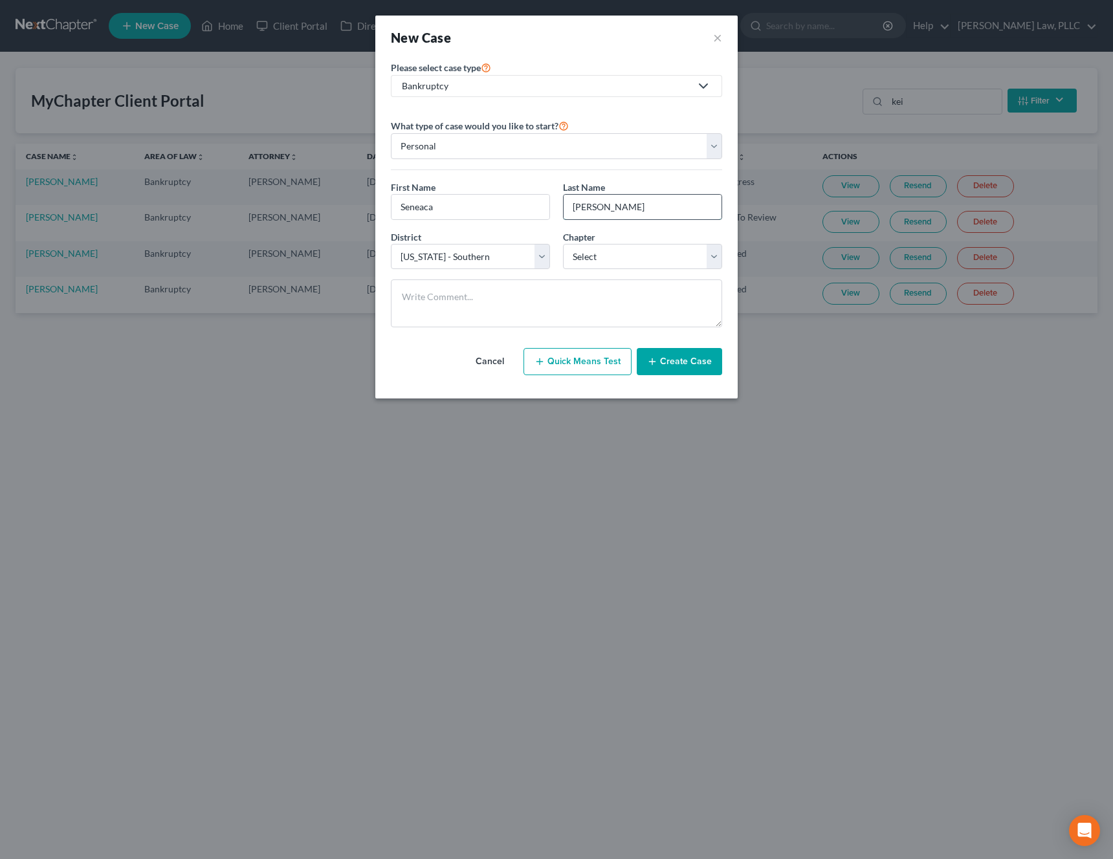
click at [607, 210] on input "[PERSON_NAME]" at bounding box center [643, 207] width 158 height 25
type input "[PERSON_NAME]"
click at [598, 261] on select "Select 7 11 12 13" at bounding box center [642, 257] width 159 height 26
select select "0"
click at [563, 244] on select "Select 7 11 12 13" at bounding box center [642, 257] width 159 height 26
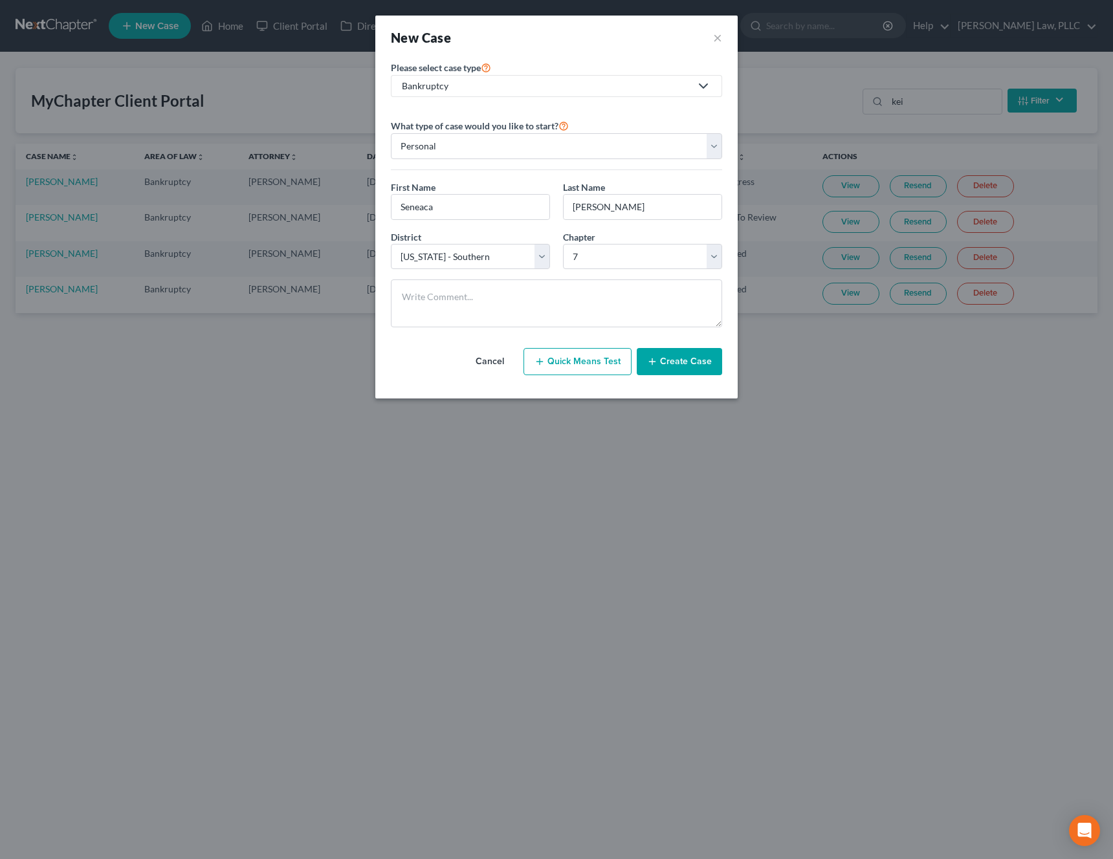
click at [690, 369] on button "Create Case" at bounding box center [679, 361] width 85 height 27
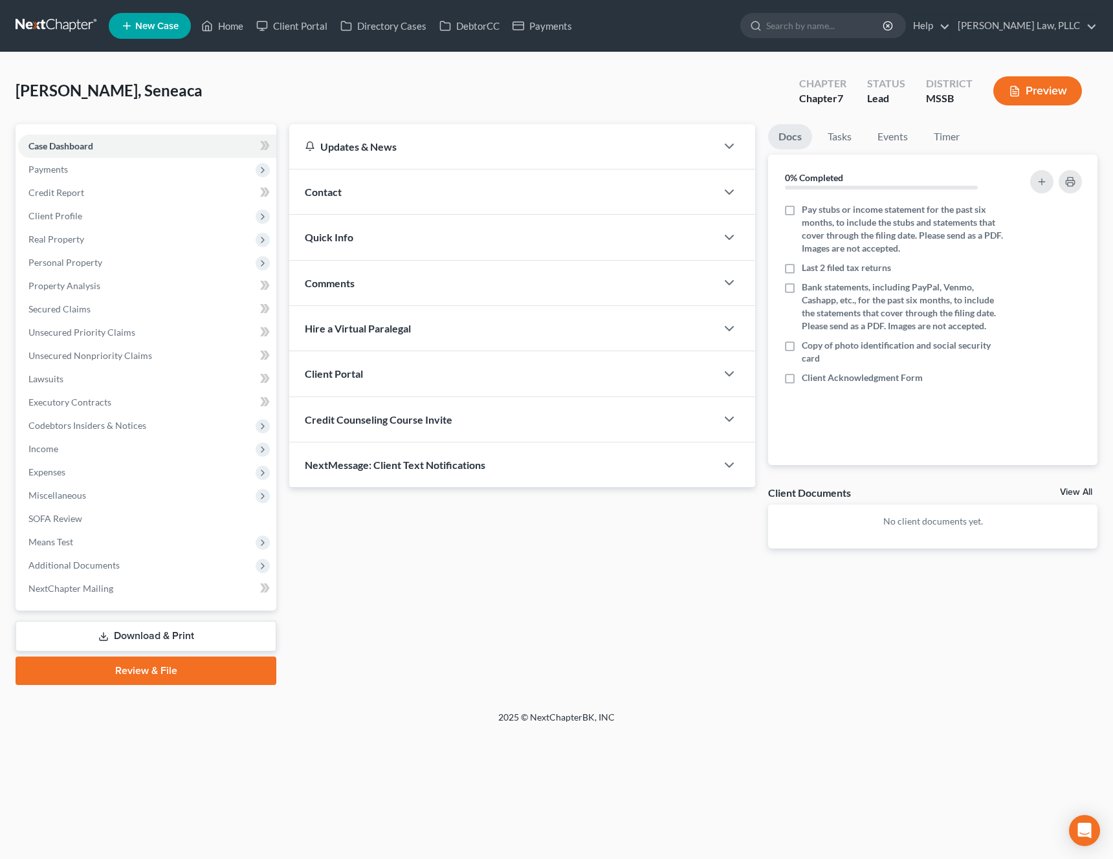
click at [359, 378] on span "Client Portal" at bounding box center [334, 374] width 58 height 12
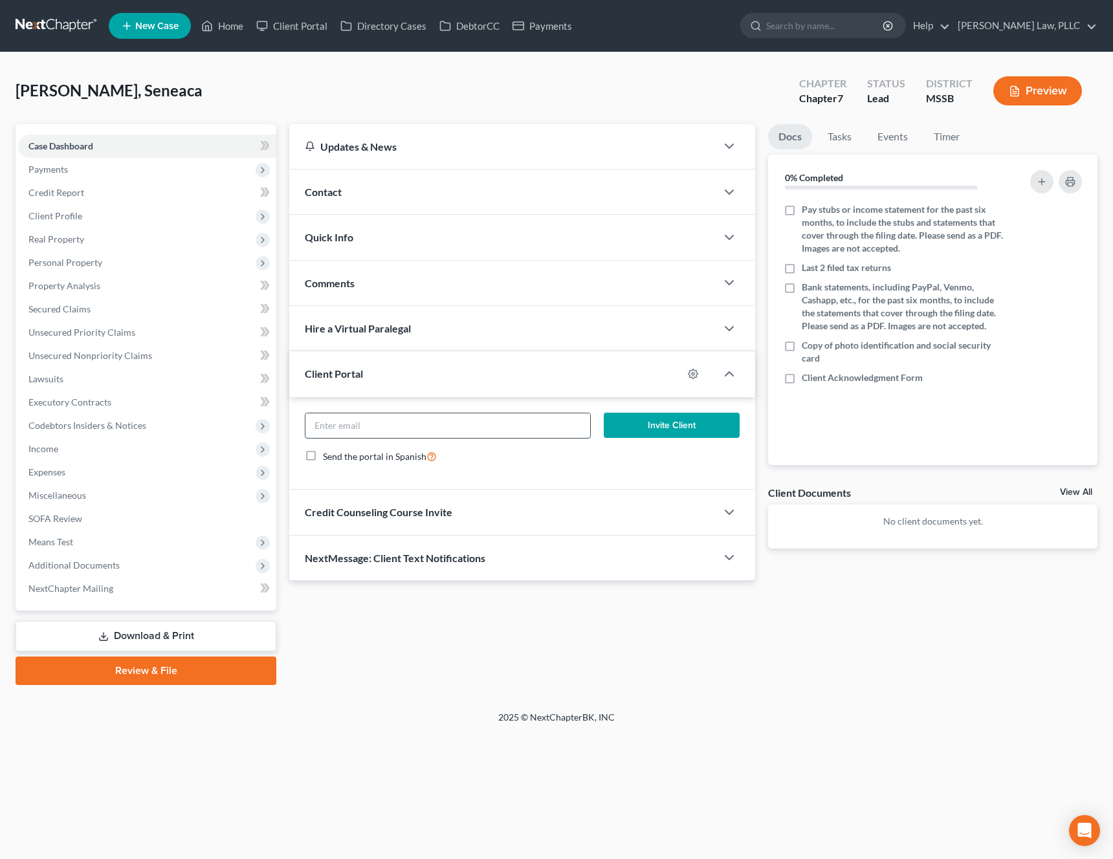
click at [359, 425] on input "email" at bounding box center [447, 426] width 285 height 25
paste input "[EMAIL_ADDRESS][DOMAIN_NAME]"
type input "[EMAIL_ADDRESS][DOMAIN_NAME]"
click at [678, 436] on button "Invite Client" at bounding box center [672, 426] width 137 height 26
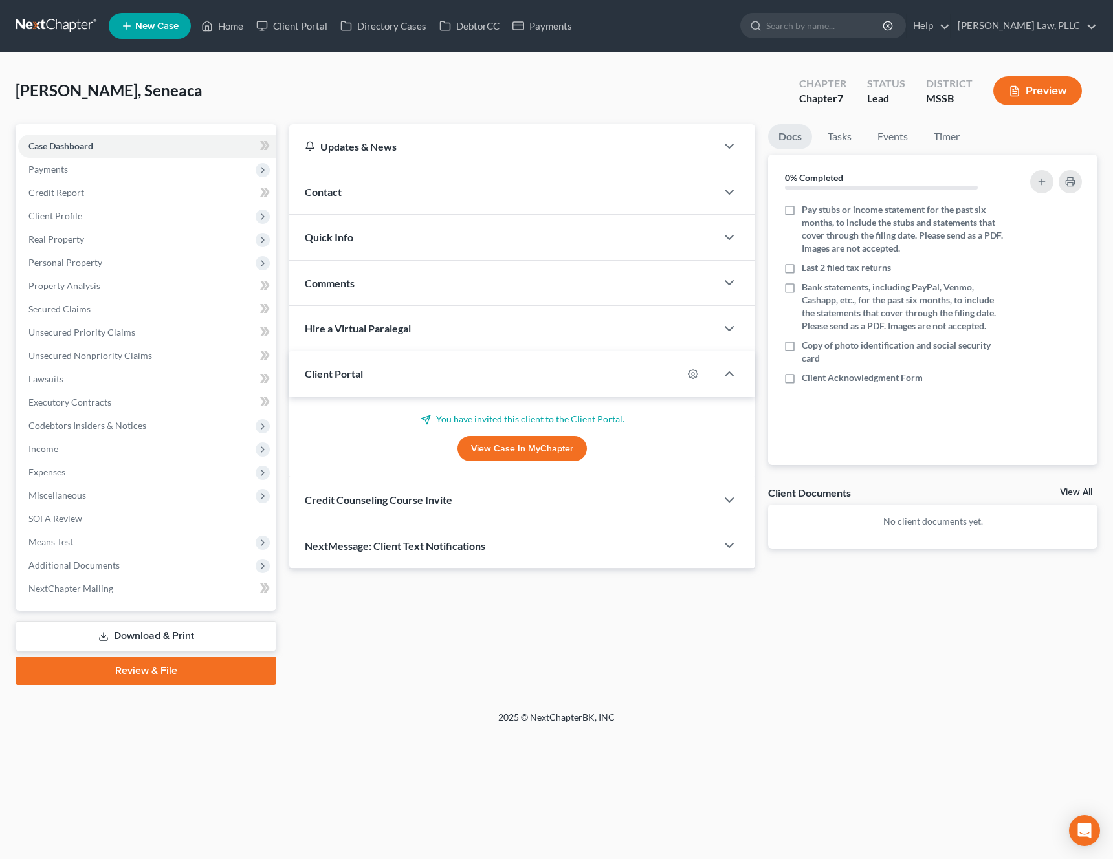
click at [399, 486] on div "Credit Counseling Course Invite" at bounding box center [502, 500] width 427 height 45
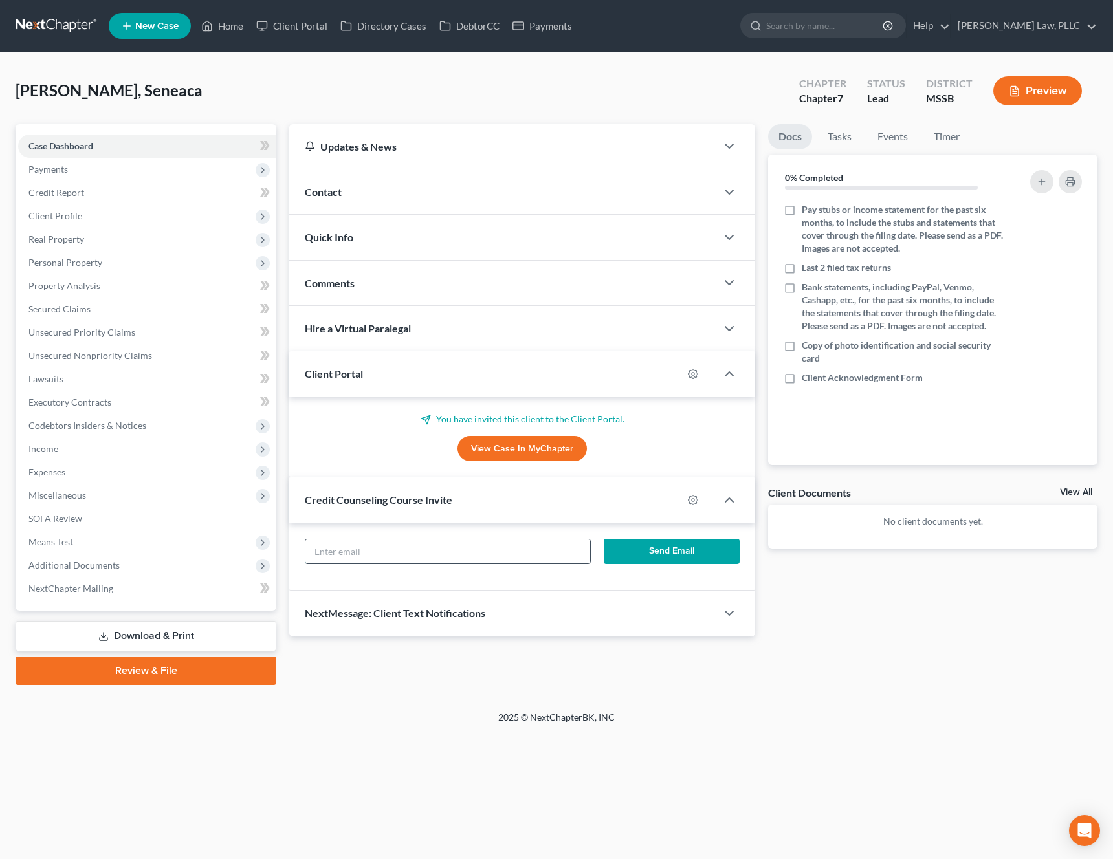
click at [360, 540] on input "text" at bounding box center [447, 552] width 285 height 25
paste input "[EMAIL_ADDRESS][DOMAIN_NAME]"
type input "[EMAIL_ADDRESS][DOMAIN_NAME]"
click at [690, 542] on button "Send Email" at bounding box center [672, 552] width 137 height 26
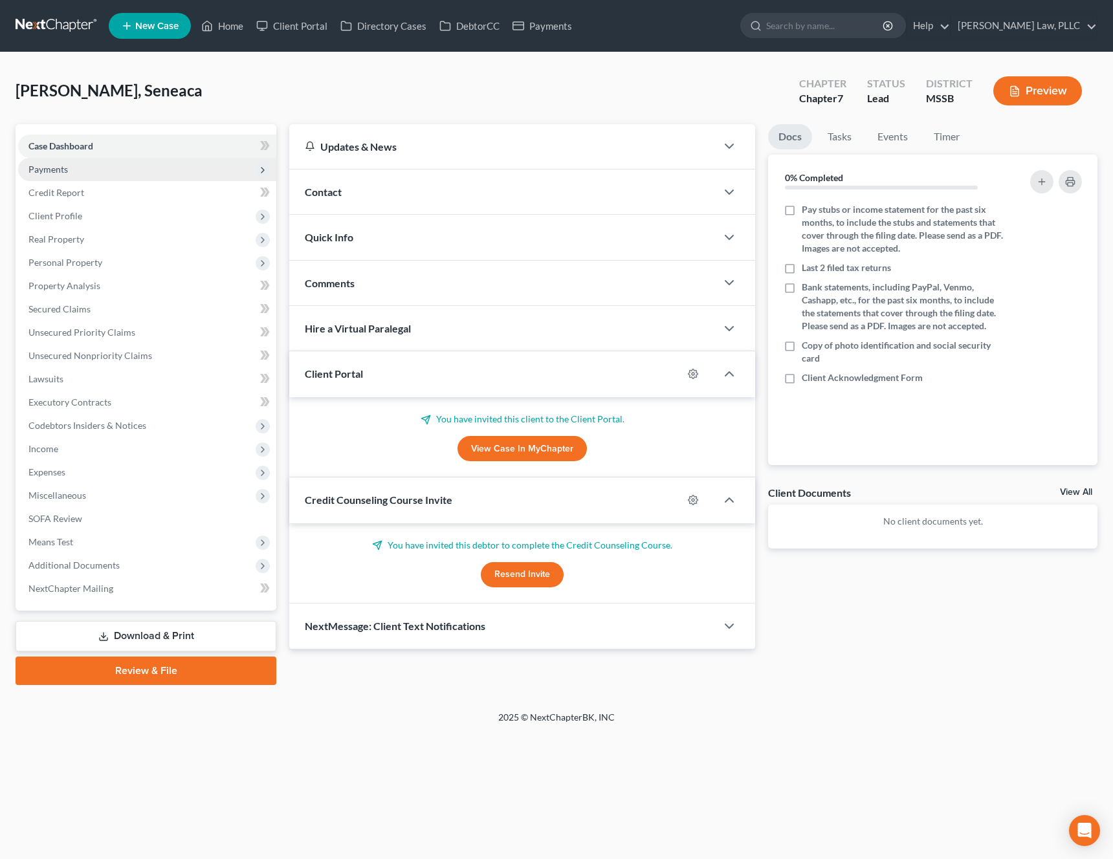
click at [102, 175] on span "Payments" at bounding box center [147, 169] width 258 height 23
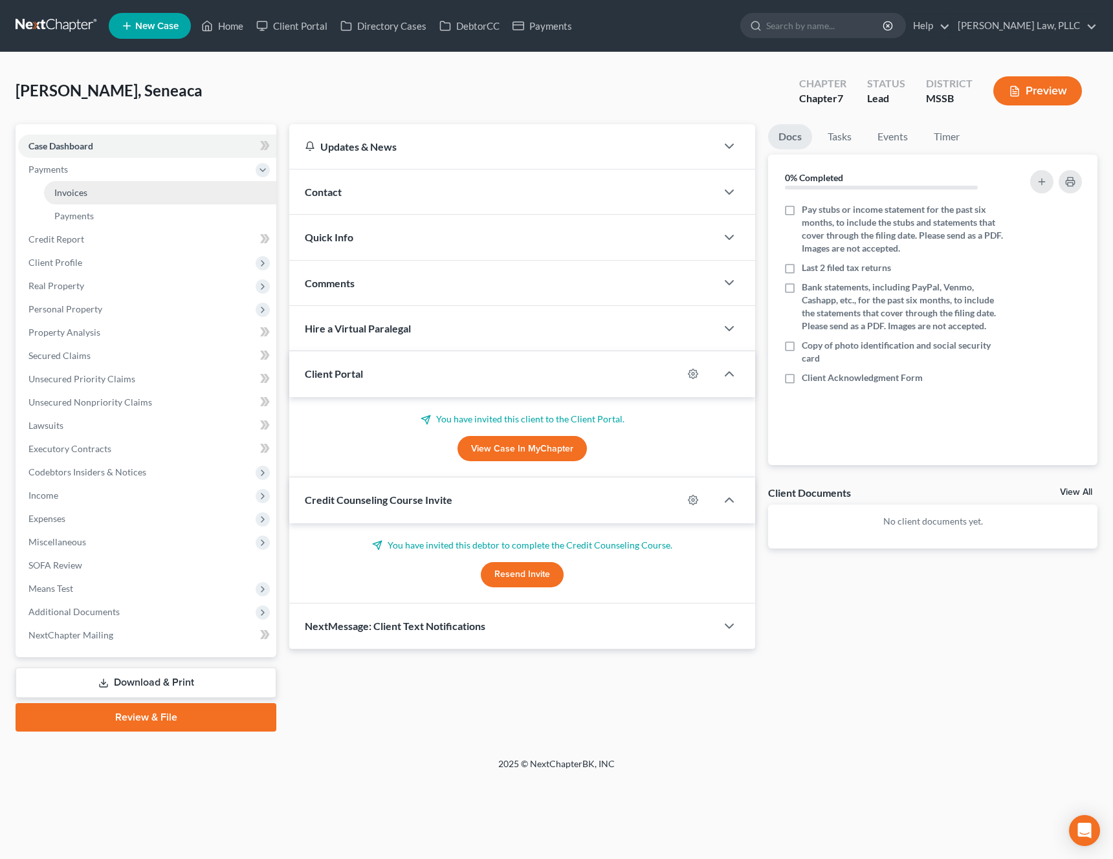
click at [98, 190] on link "Invoices" at bounding box center [160, 192] width 232 height 23
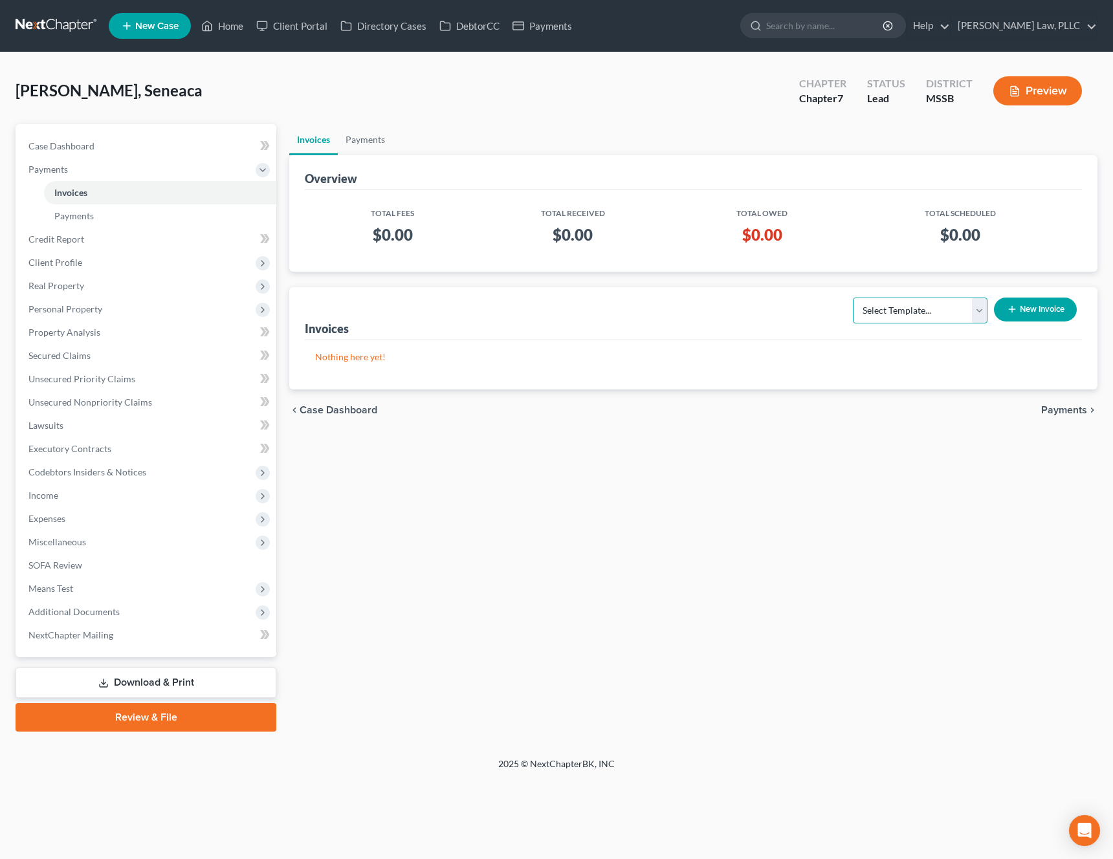
click at [929, 311] on select "Select Template... Chapter 7 Below Median Chapter 7 Above Median Chapter 13" at bounding box center [920, 311] width 135 height 26
select select "0"
click at [853, 298] on select "Select Template... Chapter 7 Below Median Chapter 7 Above Median Chapter 13" at bounding box center [920, 311] width 135 height 26
click at [1030, 318] on button "New Invoice" at bounding box center [1035, 310] width 83 height 24
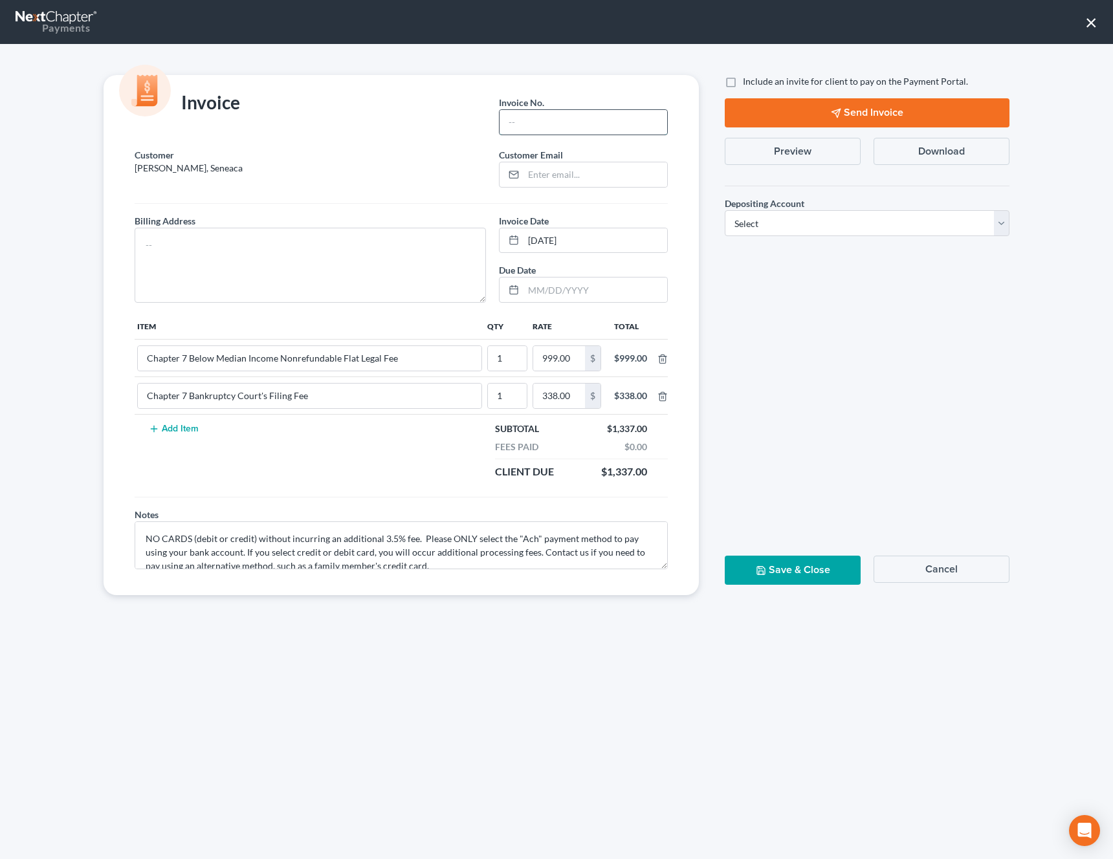
click at [526, 118] on input "text" at bounding box center [584, 122] width 168 height 25
type input "1"
click at [557, 153] on span "Customer Email" at bounding box center [531, 154] width 64 height 11
click at [554, 176] on input "email" at bounding box center [596, 174] width 144 height 25
paste input "[EMAIL_ADDRESS][DOMAIN_NAME]"
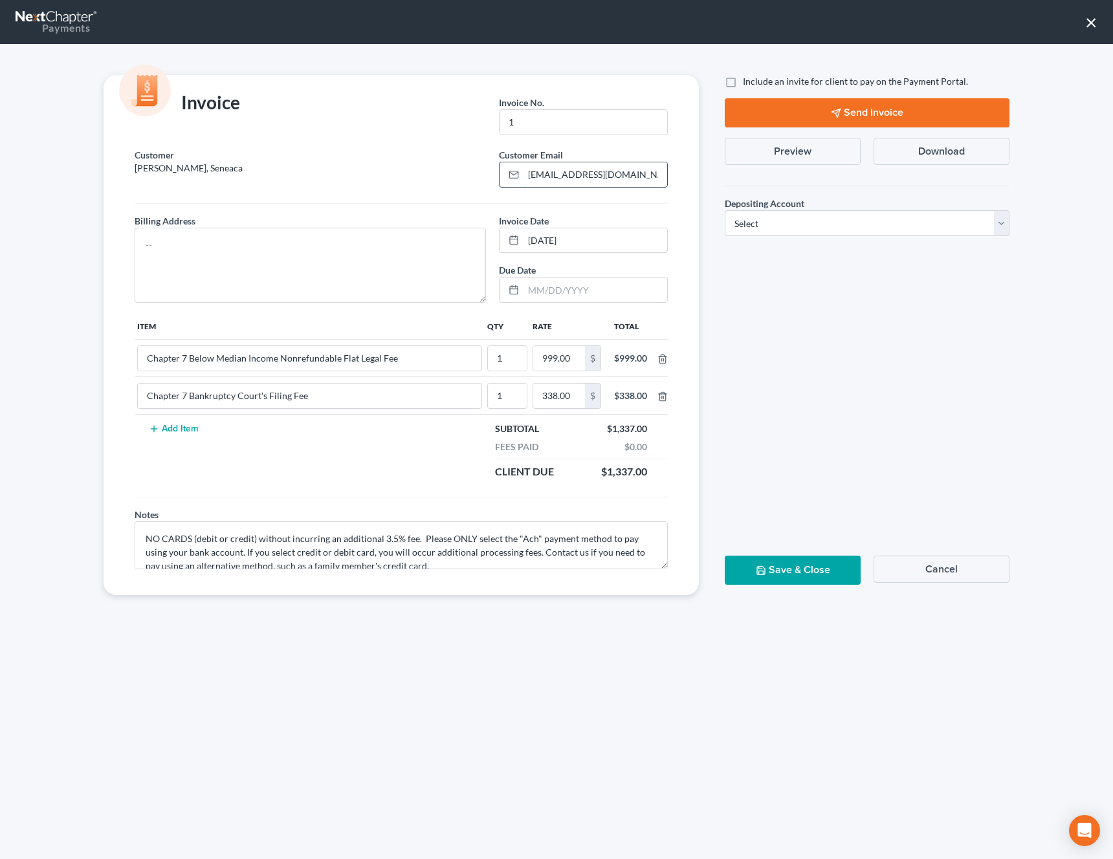
scroll to position [0, 2]
type input "[EMAIL_ADDRESS][DOMAIN_NAME]"
click at [376, 240] on textarea at bounding box center [310, 265] width 351 height 75
type textarea "[STREET_ADDRESS] [GEOGRAPHIC_DATA], MS 39110"
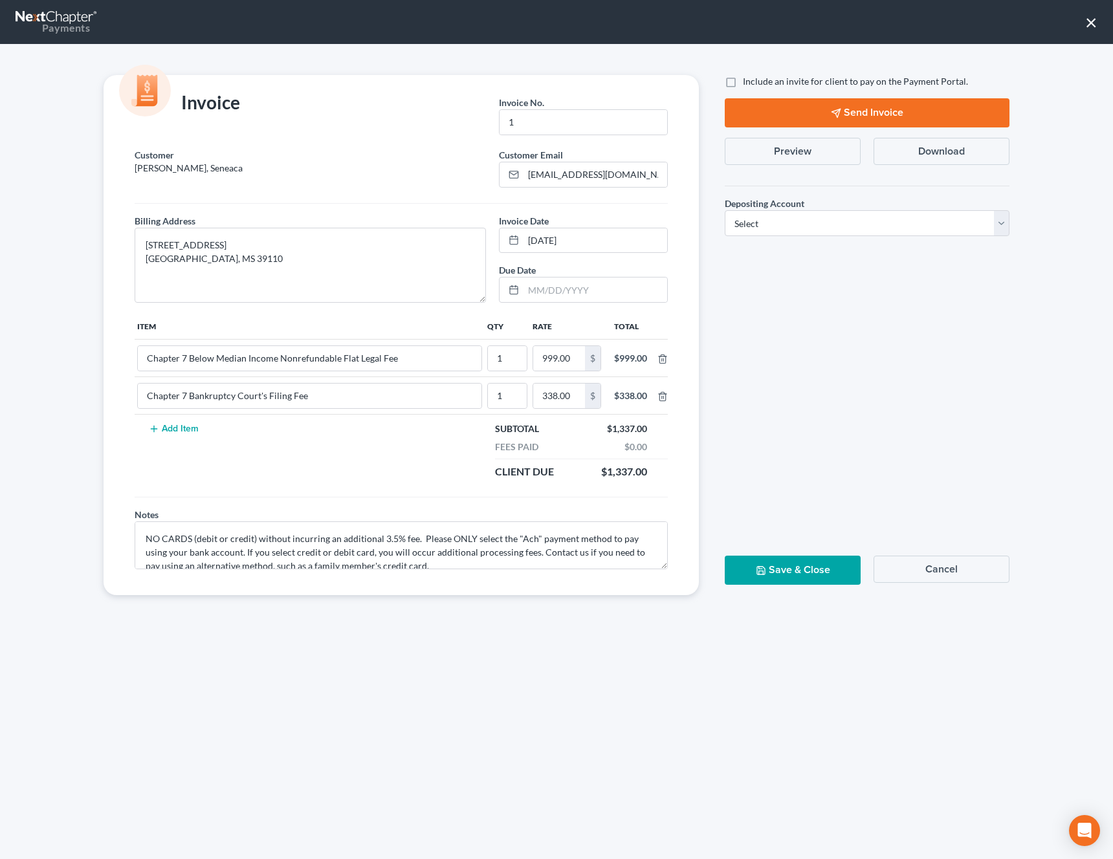
click at [793, 81] on span "Include an invite for client to pay on the Payment Portal." at bounding box center [855, 81] width 225 height 11
click at [757, 81] on input "Include an invite for client to pay on the Payment Portal." at bounding box center [752, 79] width 8 height 8
checkbox input "true"
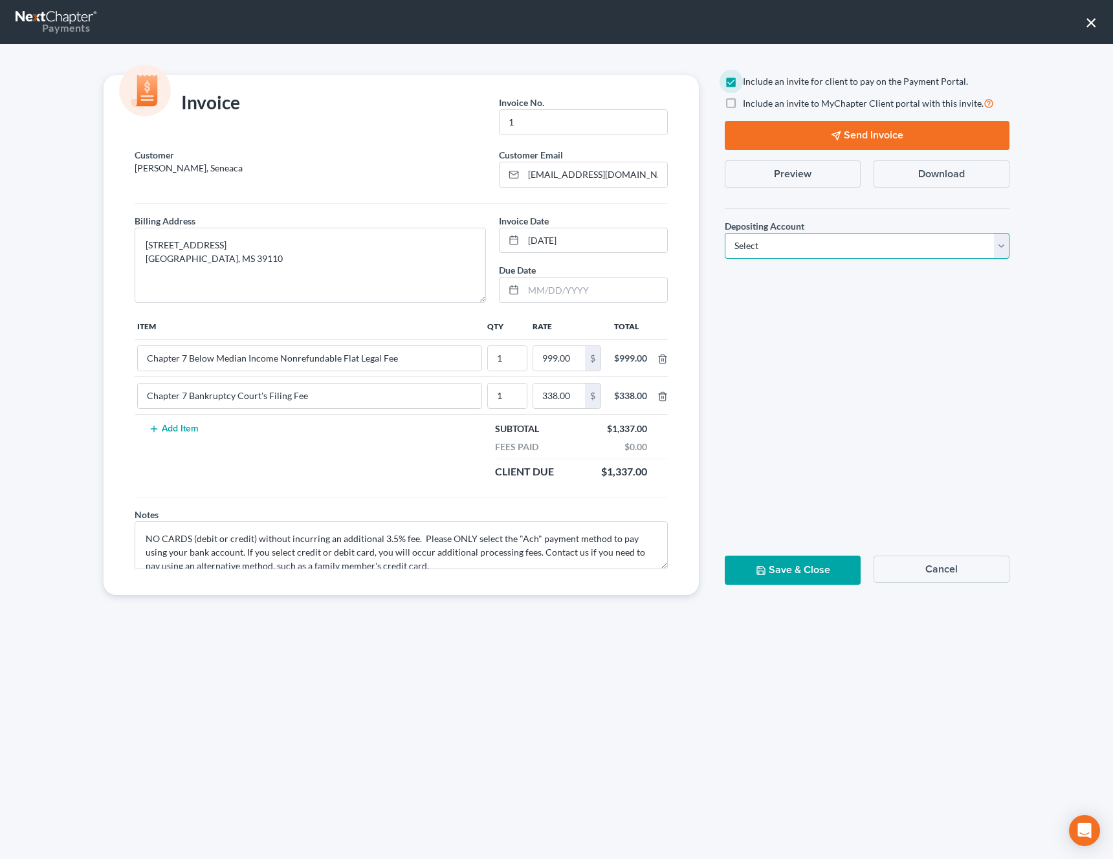
click at [786, 240] on select "Select Operation Trust" at bounding box center [867, 246] width 285 height 26
select select "0"
click at [725, 233] on select "Select Operation Trust" at bounding box center [867, 246] width 285 height 26
click at [827, 131] on button "Send Invoice" at bounding box center [867, 135] width 285 height 29
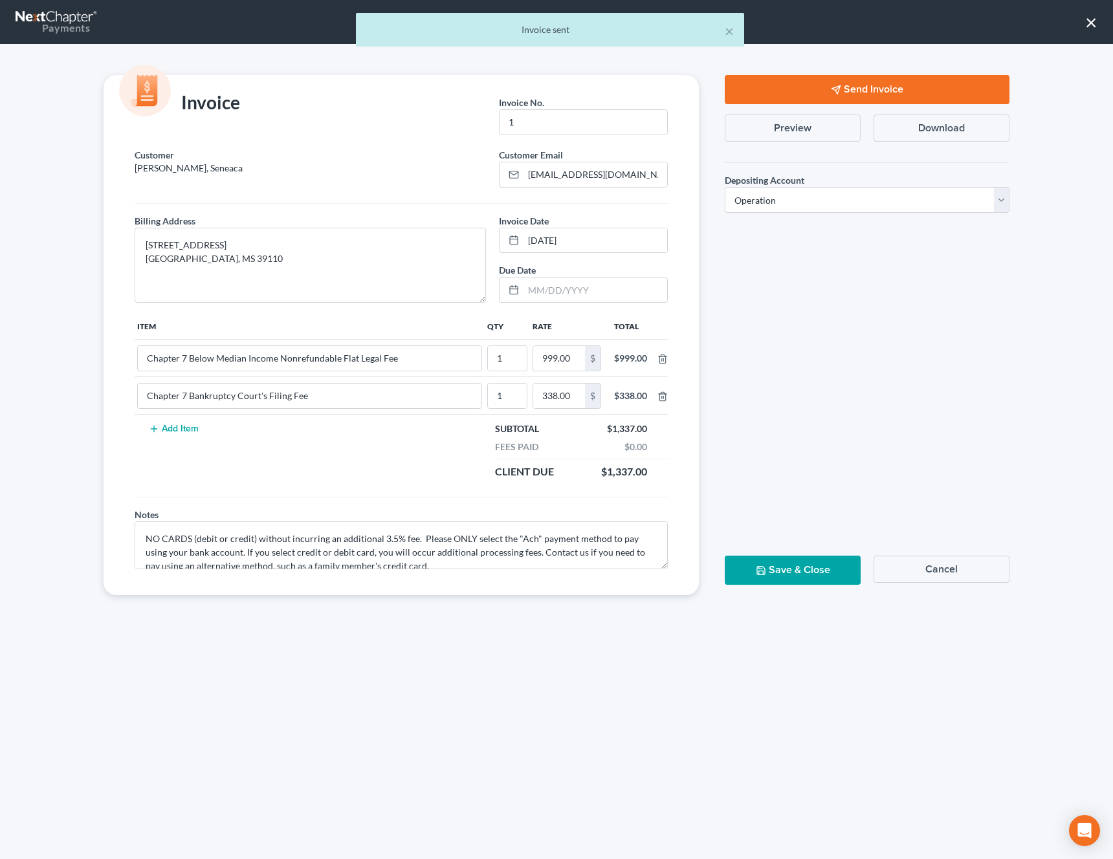
click at [796, 564] on button "Save & Close" at bounding box center [793, 570] width 136 height 29
